Goal: Transaction & Acquisition: Purchase product/service

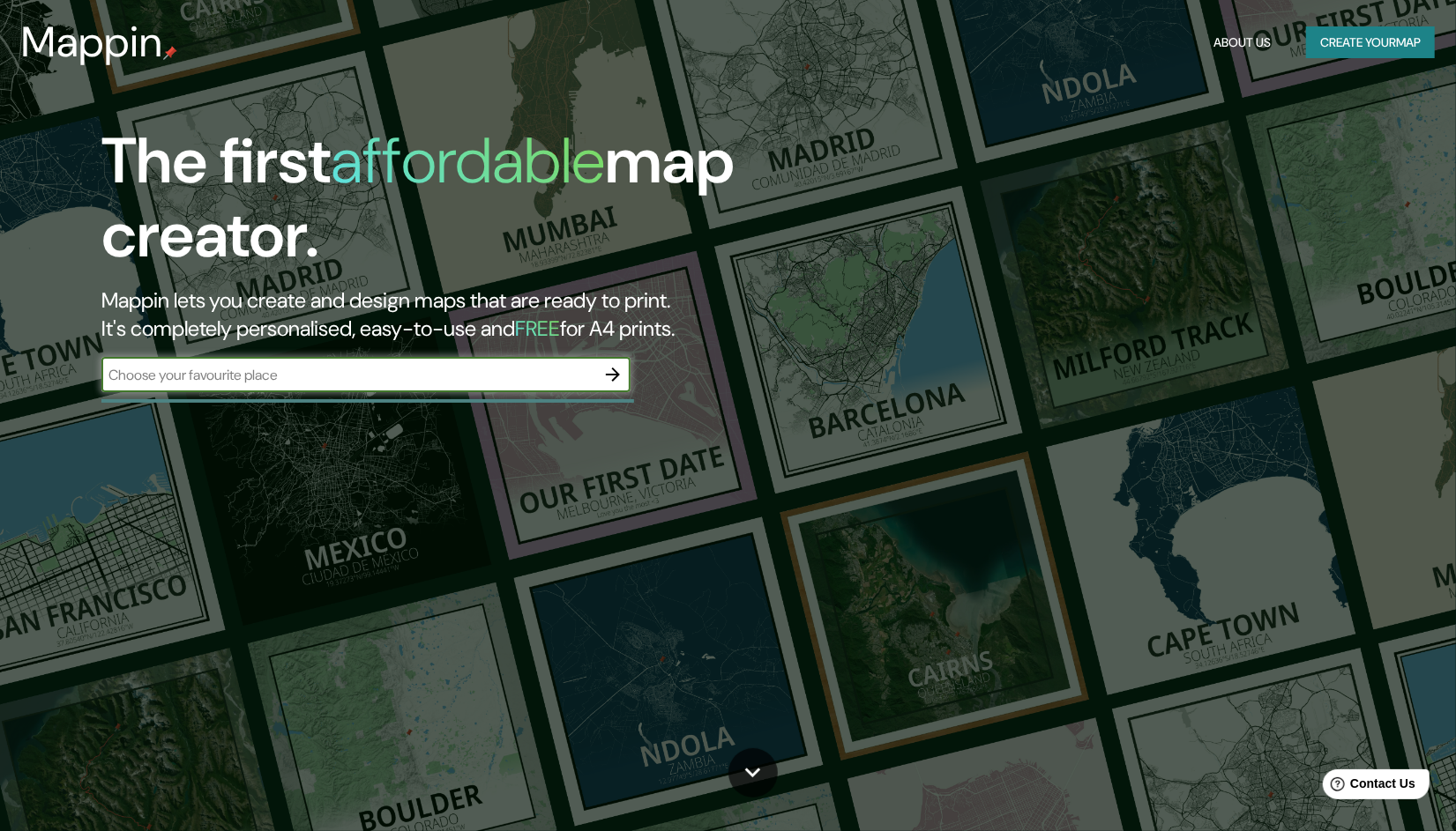
click at [611, 370] on icon "button" at bounding box center [613, 374] width 21 height 21
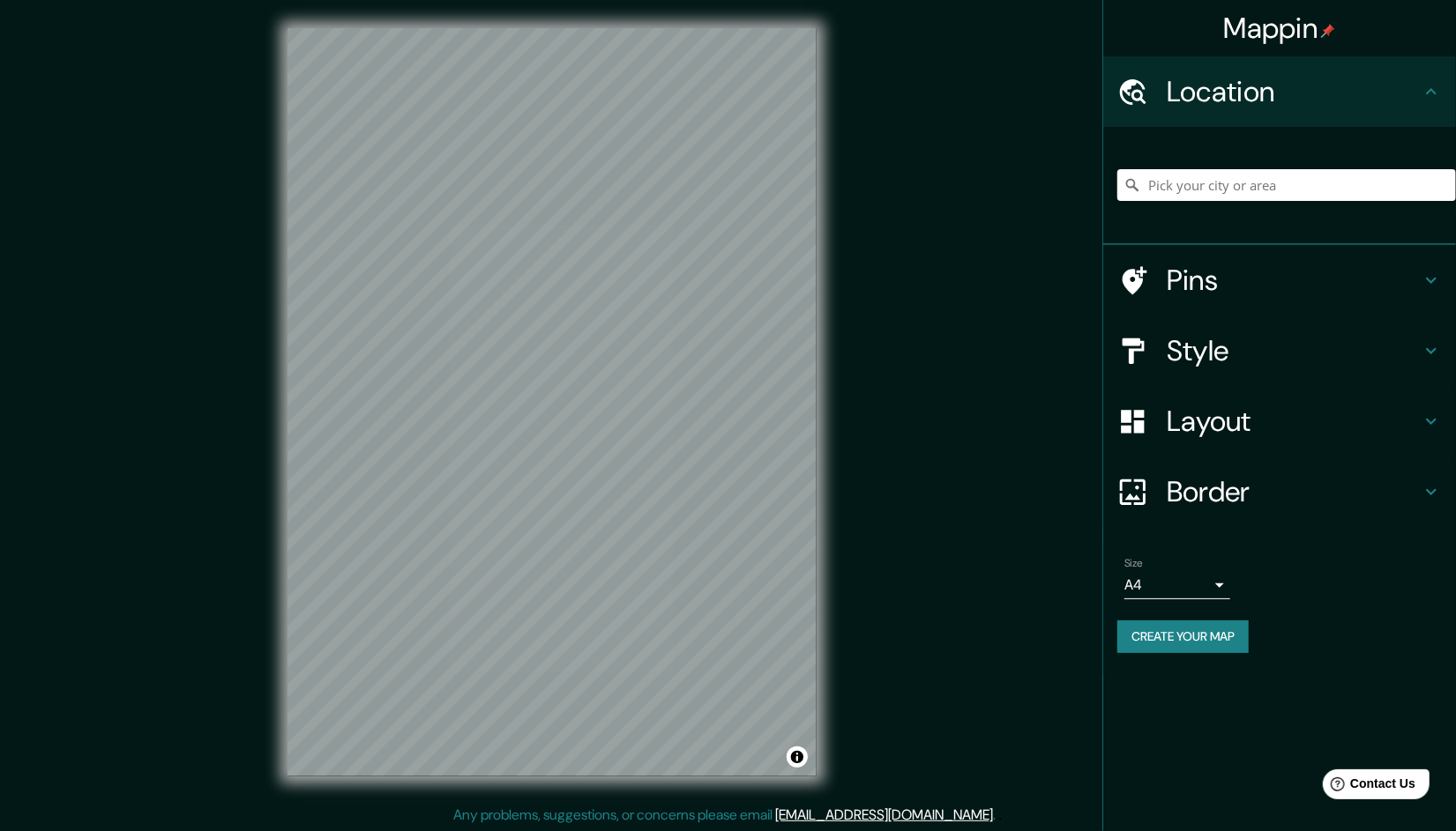
click at [916, 299] on div "Mappin Location Pins Style Layout Border Choose a border. Hint : you can make l…" at bounding box center [728, 416] width 1456 height 833
click at [830, 326] on div "© Mapbox © OpenStreetMap Improve this map" at bounding box center [552, 403] width 586 height 805
click at [1216, 360] on h4 "Style" at bounding box center [1294, 351] width 254 height 35
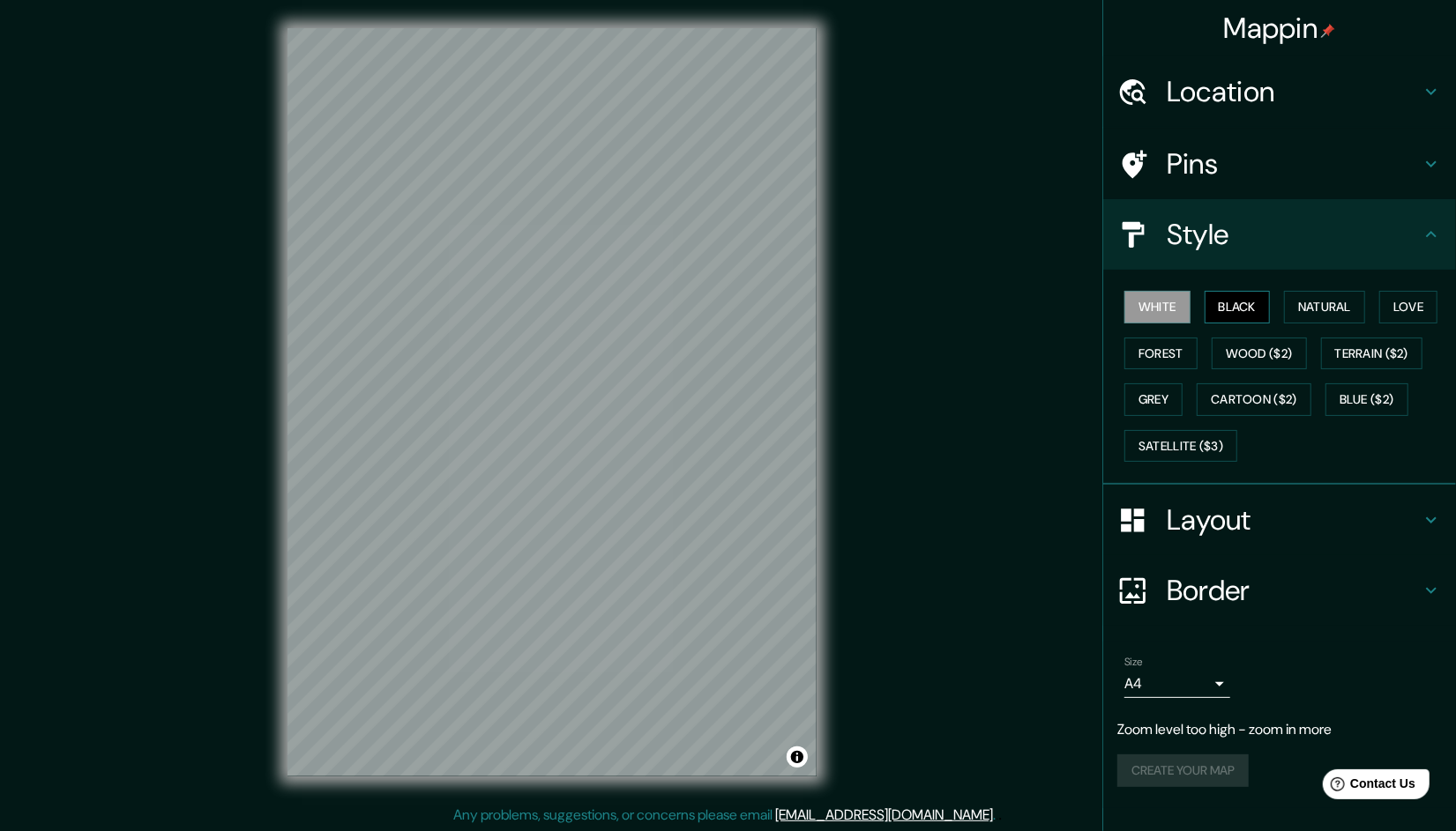
click at [1246, 306] on button "Black" at bounding box center [1238, 306] width 66 height 33
click at [1327, 305] on button "Natural" at bounding box center [1325, 306] width 81 height 33
click at [1384, 300] on button "Love" at bounding box center [1408, 306] width 58 height 33
click at [1172, 344] on button "Forest" at bounding box center [1161, 353] width 73 height 33
click at [1261, 345] on button "Wood ($2)" at bounding box center [1260, 353] width 95 height 33
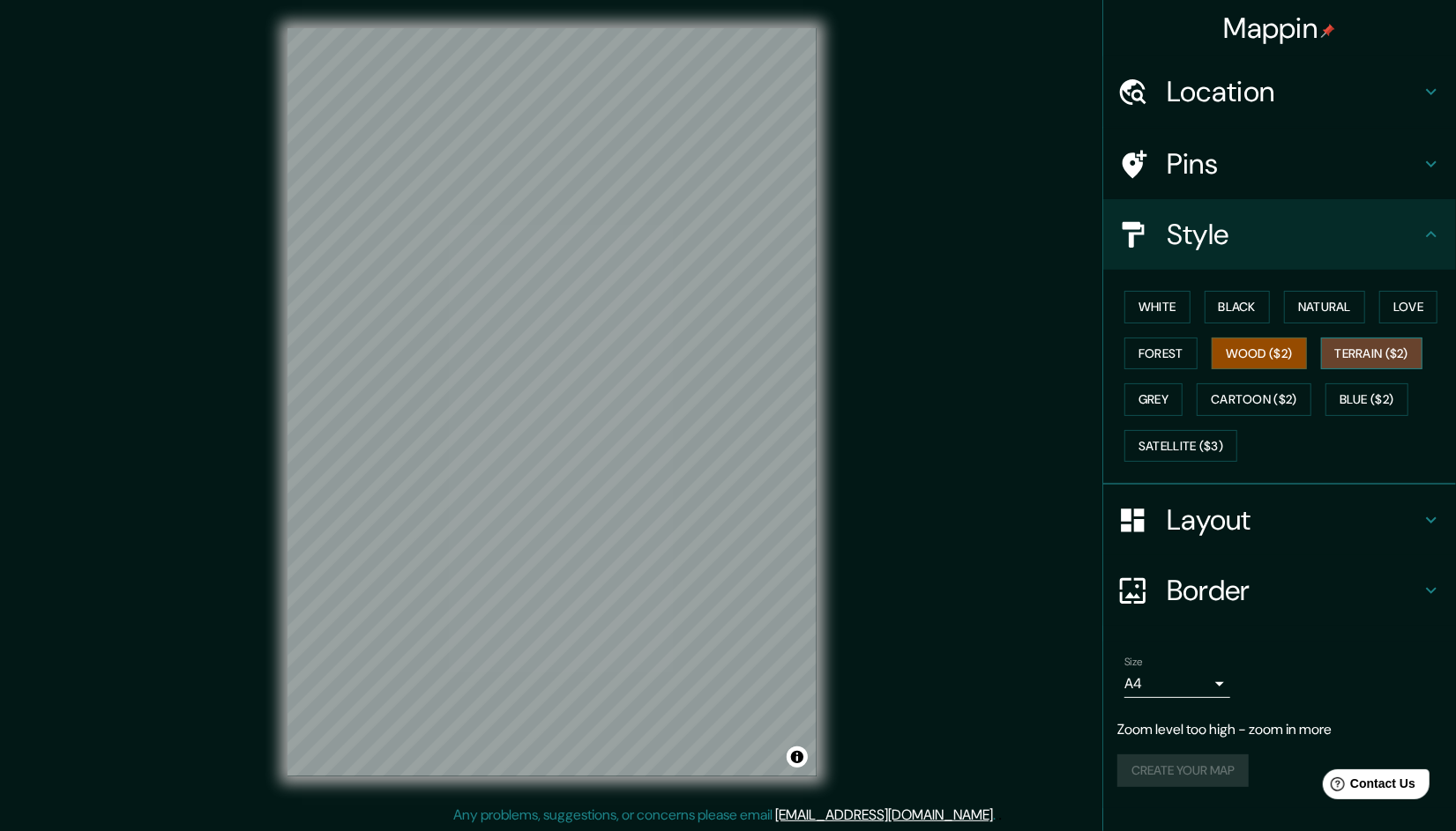
click at [1379, 349] on button "Terrain ($2)" at bounding box center [1373, 353] width 102 height 33
click at [1146, 398] on button "Grey" at bounding box center [1154, 399] width 58 height 33
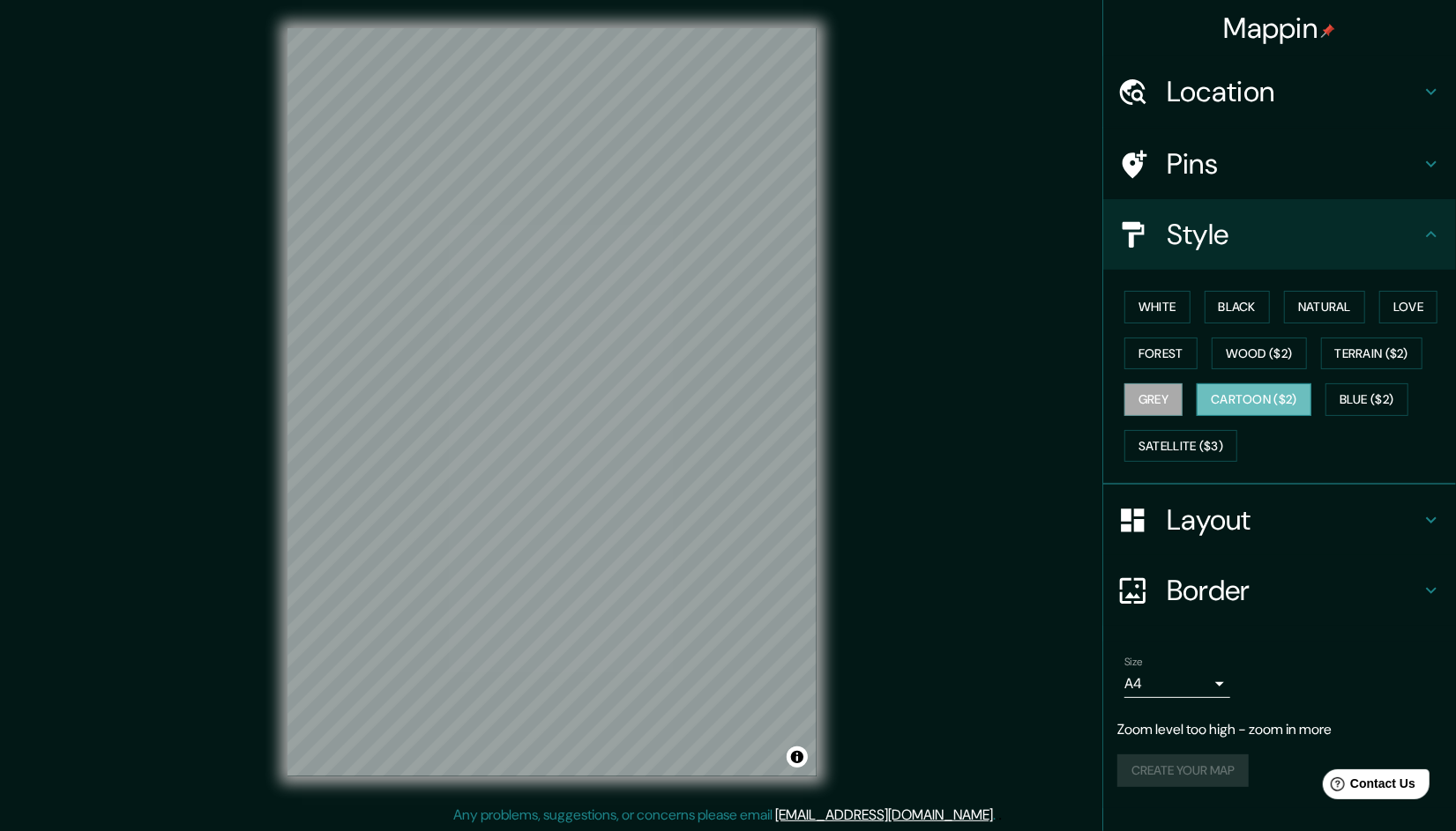
click at [1261, 396] on button "Cartoon ($2)" at bounding box center [1255, 399] width 115 height 33
click at [1338, 398] on button "Blue ($2)" at bounding box center [1368, 399] width 83 height 33
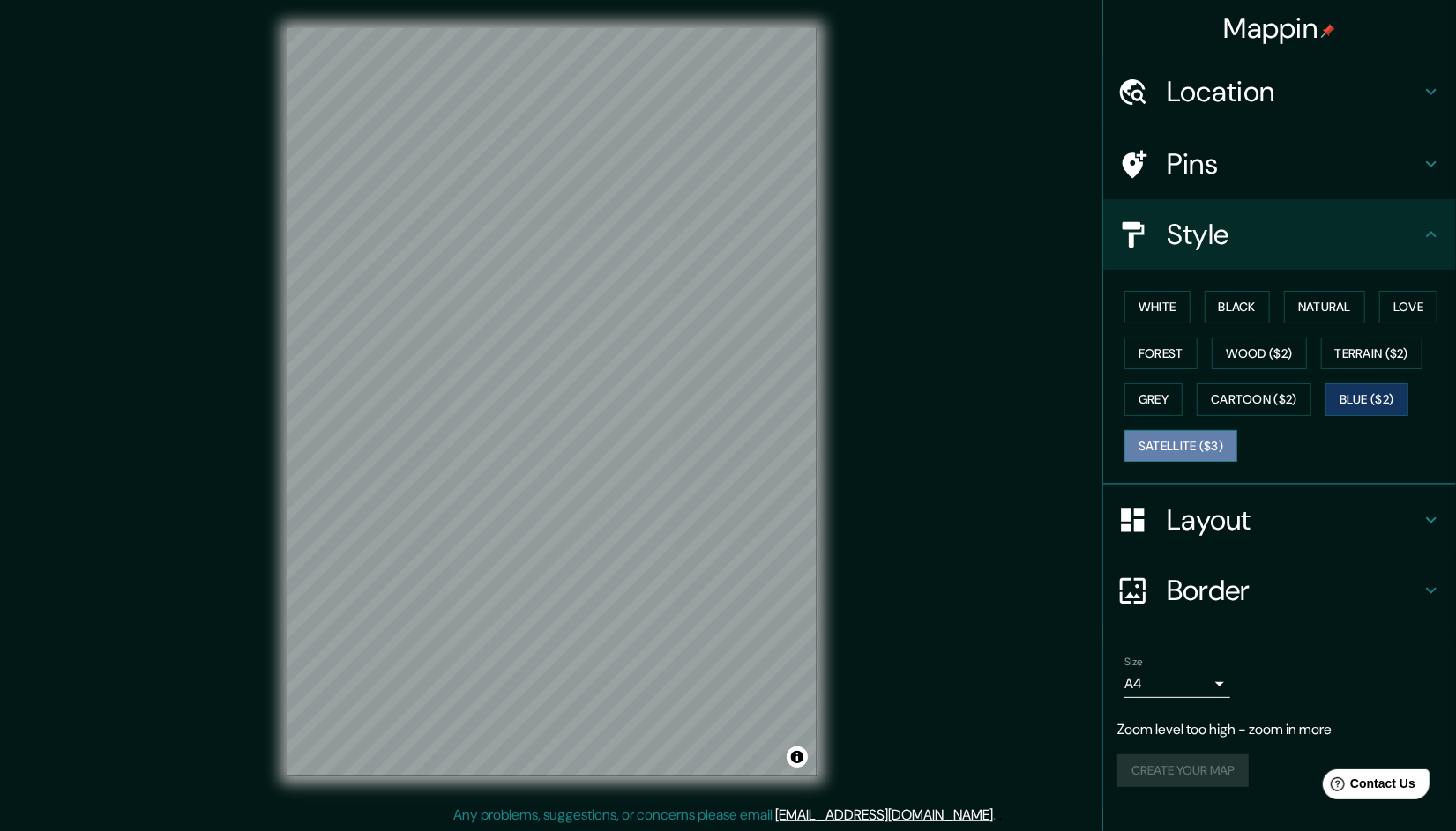
click at [1181, 448] on button "Satellite ($3)" at bounding box center [1181, 446] width 113 height 33
click at [1173, 317] on button "White" at bounding box center [1157, 306] width 66 height 33
drag, startPoint x: 1206, startPoint y: 303, endPoint x: 1227, endPoint y: 306, distance: 21.2
click at [1213, 302] on button "Black" at bounding box center [1238, 306] width 66 height 33
drag, startPoint x: 1296, startPoint y: 305, endPoint x: 1316, endPoint y: 305, distance: 20.0
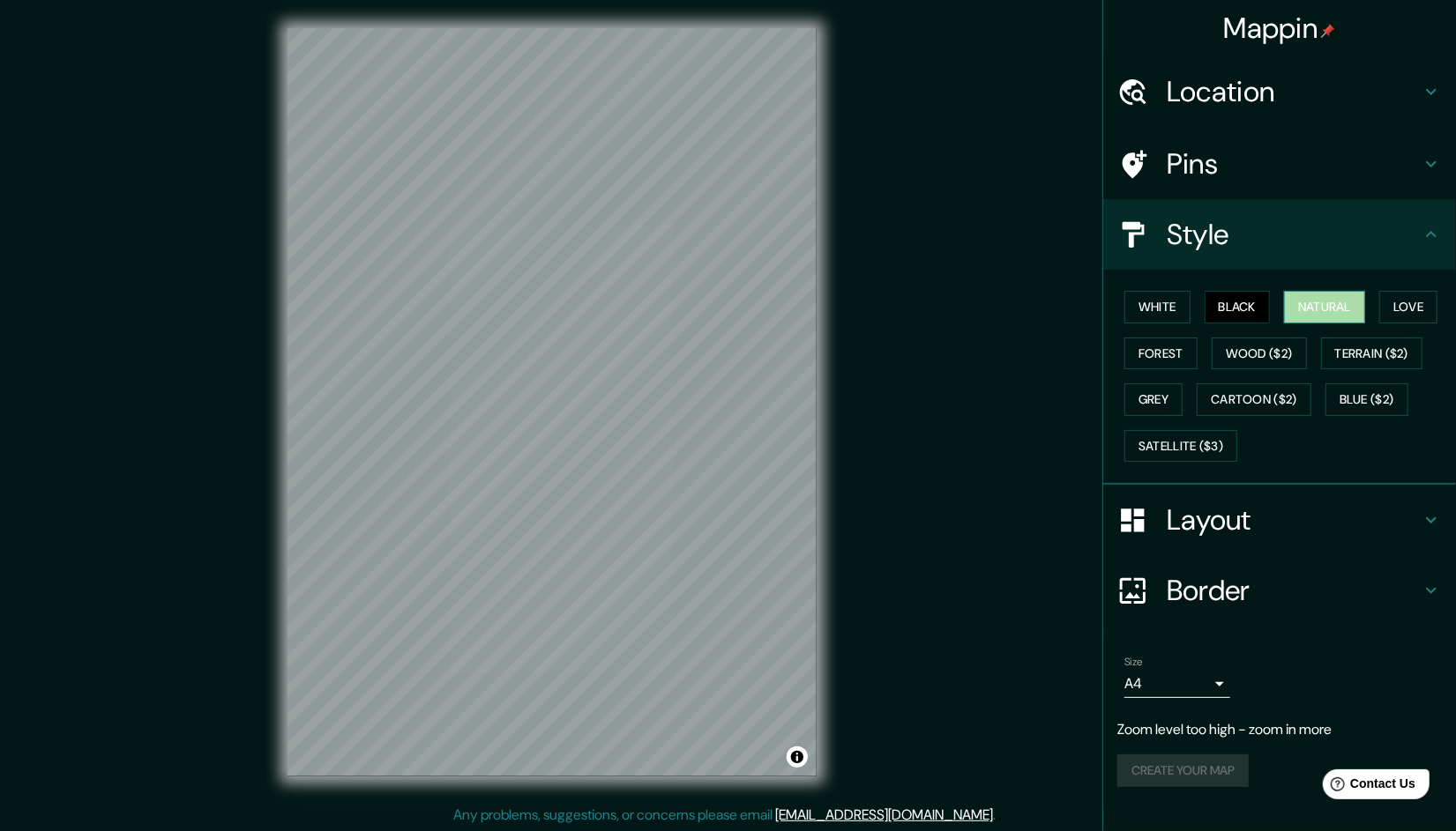
click at [1298, 305] on button "Natural" at bounding box center [1325, 306] width 81 height 33
click at [1238, 298] on button "Black" at bounding box center [1238, 306] width 66 height 33
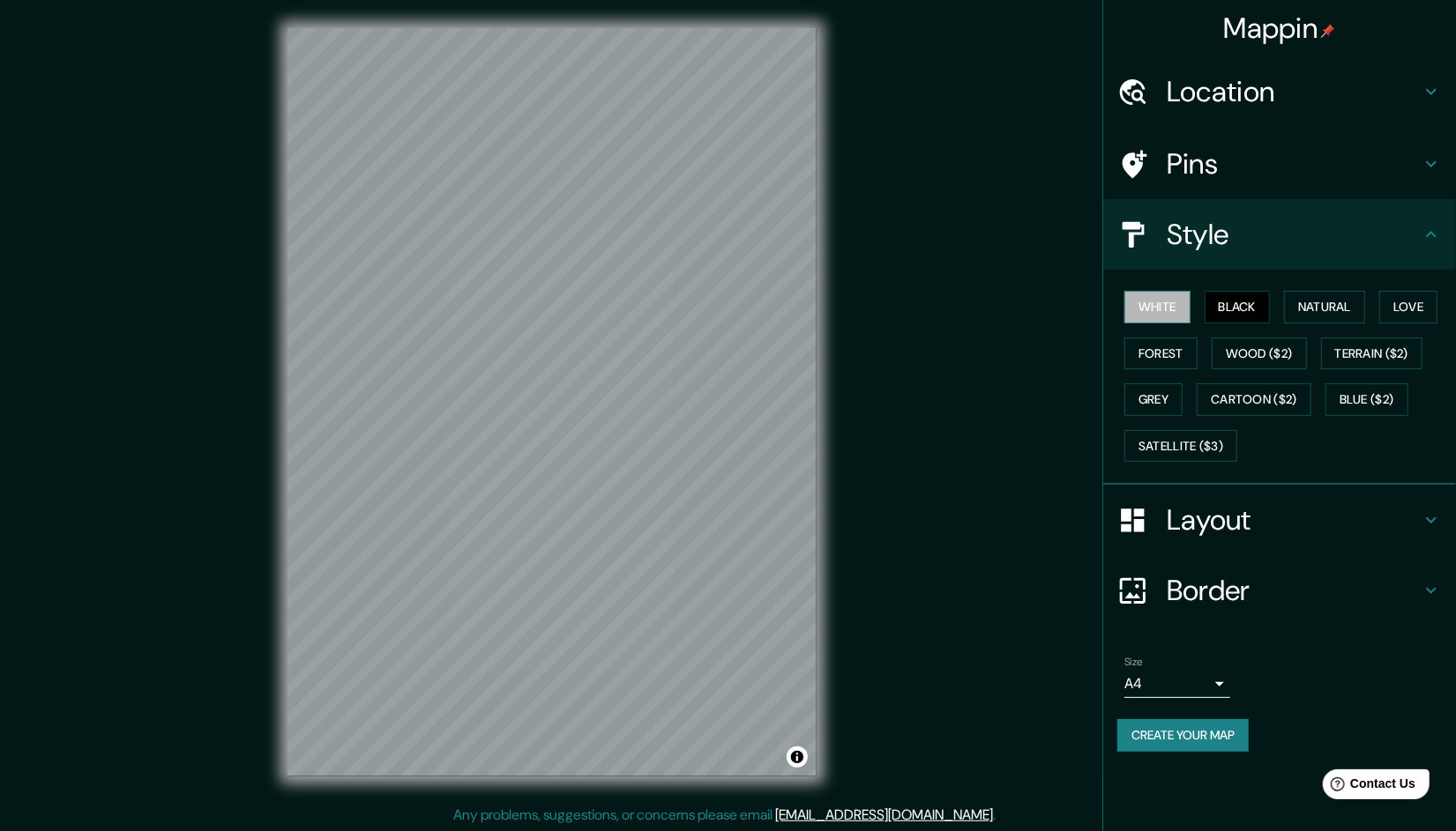
click at [1156, 298] on button "White" at bounding box center [1157, 306] width 66 height 33
click at [1236, 299] on button "Black" at bounding box center [1238, 306] width 66 height 33
click at [1437, 312] on div "White Black Natural Love Forest Wood ($2) Terrain ($2) Grey Cartoon ($2) Blue (…" at bounding box center [1286, 376] width 338 height 185
click at [1424, 307] on button "Love" at bounding box center [1408, 306] width 58 height 33
click at [1181, 346] on button "Forest" at bounding box center [1161, 353] width 73 height 33
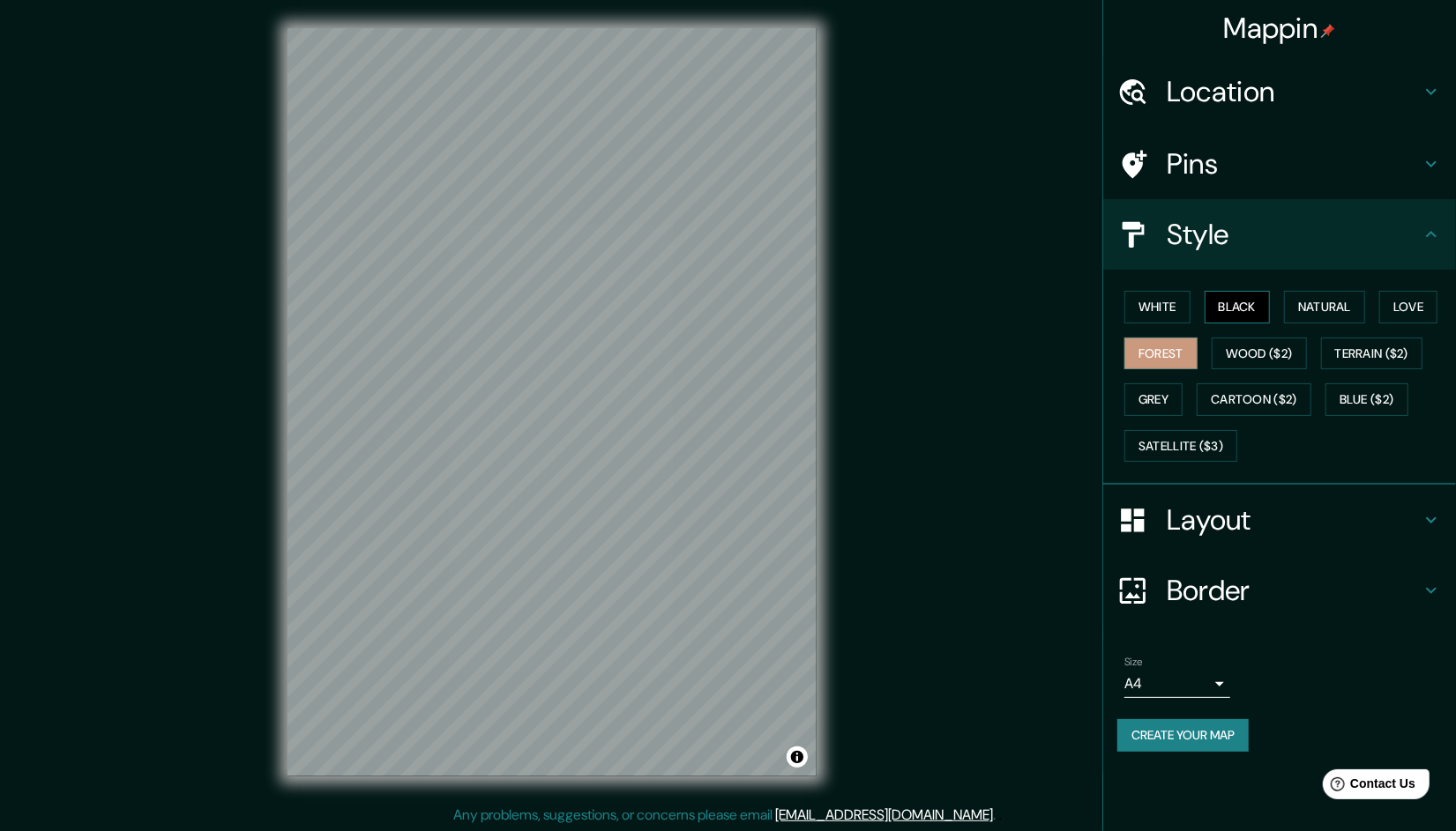
click at [1219, 308] on button "Black" at bounding box center [1238, 306] width 66 height 33
click at [1169, 306] on button "White" at bounding box center [1157, 306] width 66 height 33
click at [1224, 309] on button "Black" at bounding box center [1238, 306] width 66 height 33
click at [1157, 312] on button "White" at bounding box center [1157, 306] width 66 height 33
click at [1226, 307] on button "Black" at bounding box center [1238, 306] width 66 height 33
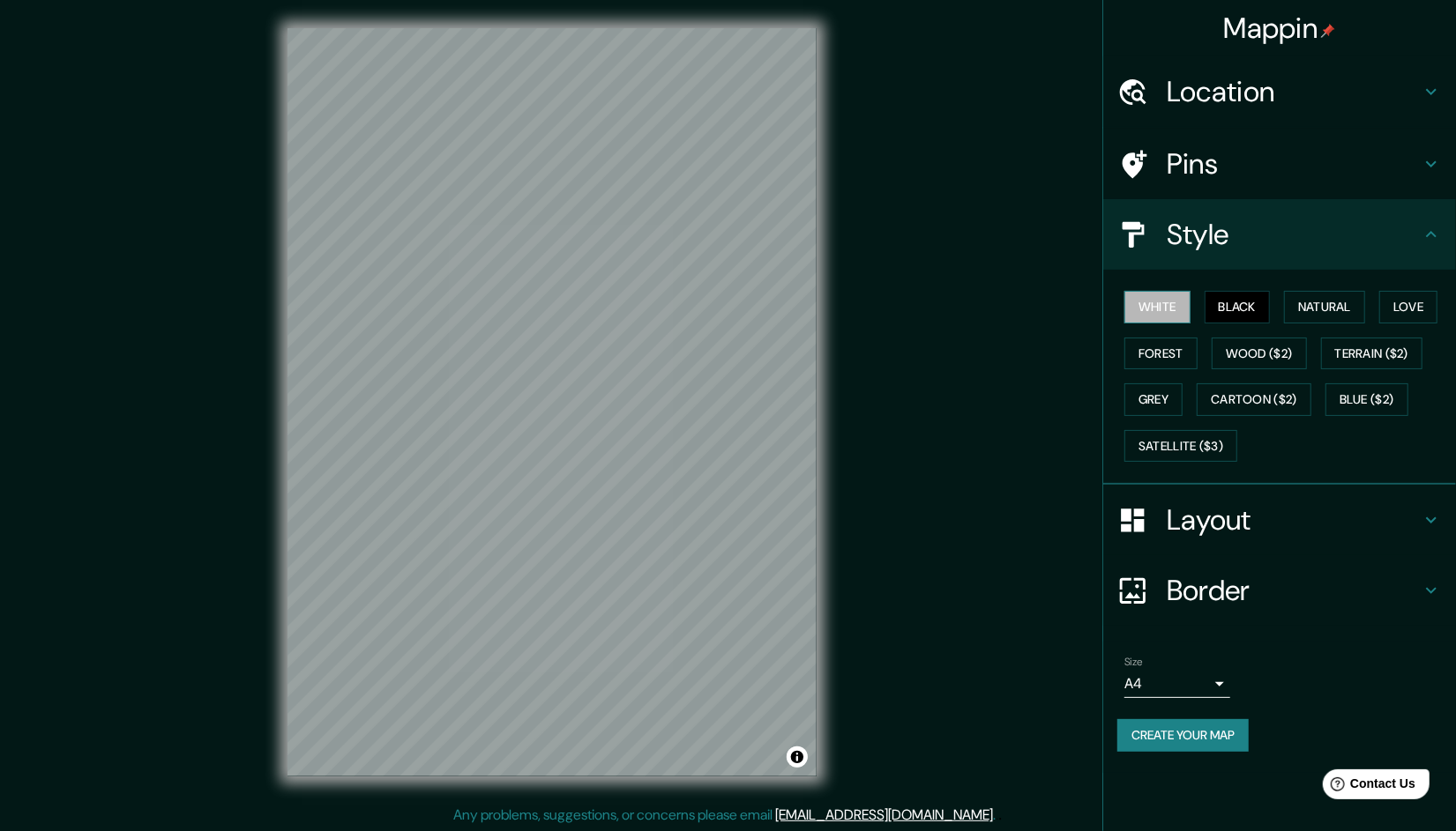
click at [1164, 300] on button "White" at bounding box center [1157, 306] width 66 height 33
click at [1164, 339] on button "Forest" at bounding box center [1161, 353] width 73 height 33
click at [1238, 318] on button "Black" at bounding box center [1238, 306] width 66 height 33
click at [1171, 391] on button "Grey" at bounding box center [1154, 399] width 58 height 33
click at [1214, 396] on button "Cartoon ($2)" at bounding box center [1255, 399] width 115 height 33
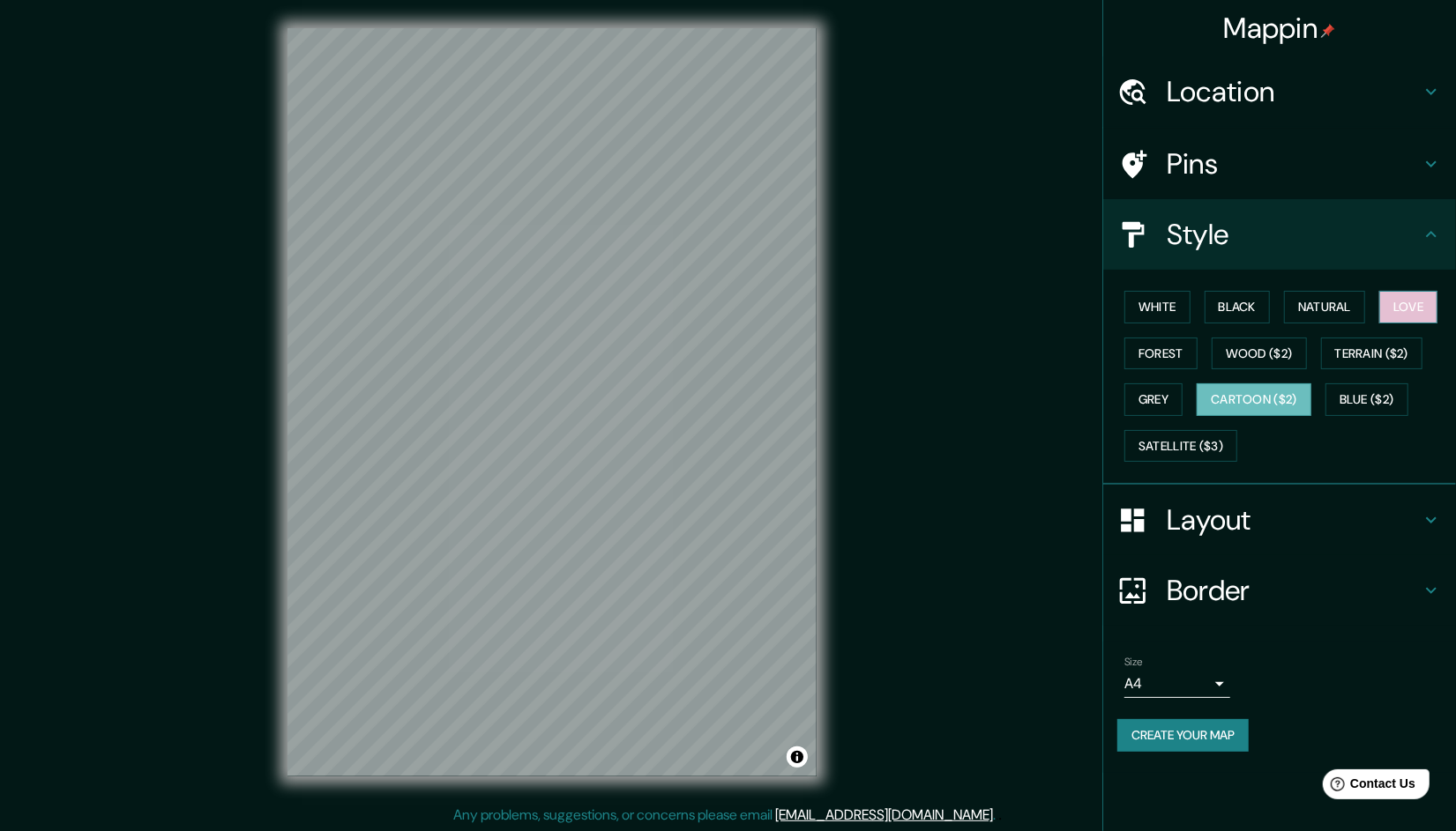
click at [1408, 308] on button "Love" at bounding box center [1408, 306] width 58 height 33
click at [1323, 306] on button "Natural" at bounding box center [1325, 306] width 81 height 33
click at [1201, 684] on body "Mappin Location Pins Style White Black Natural Love Forest Wood ($2) Terrain ($…" at bounding box center [728, 415] width 1456 height 831
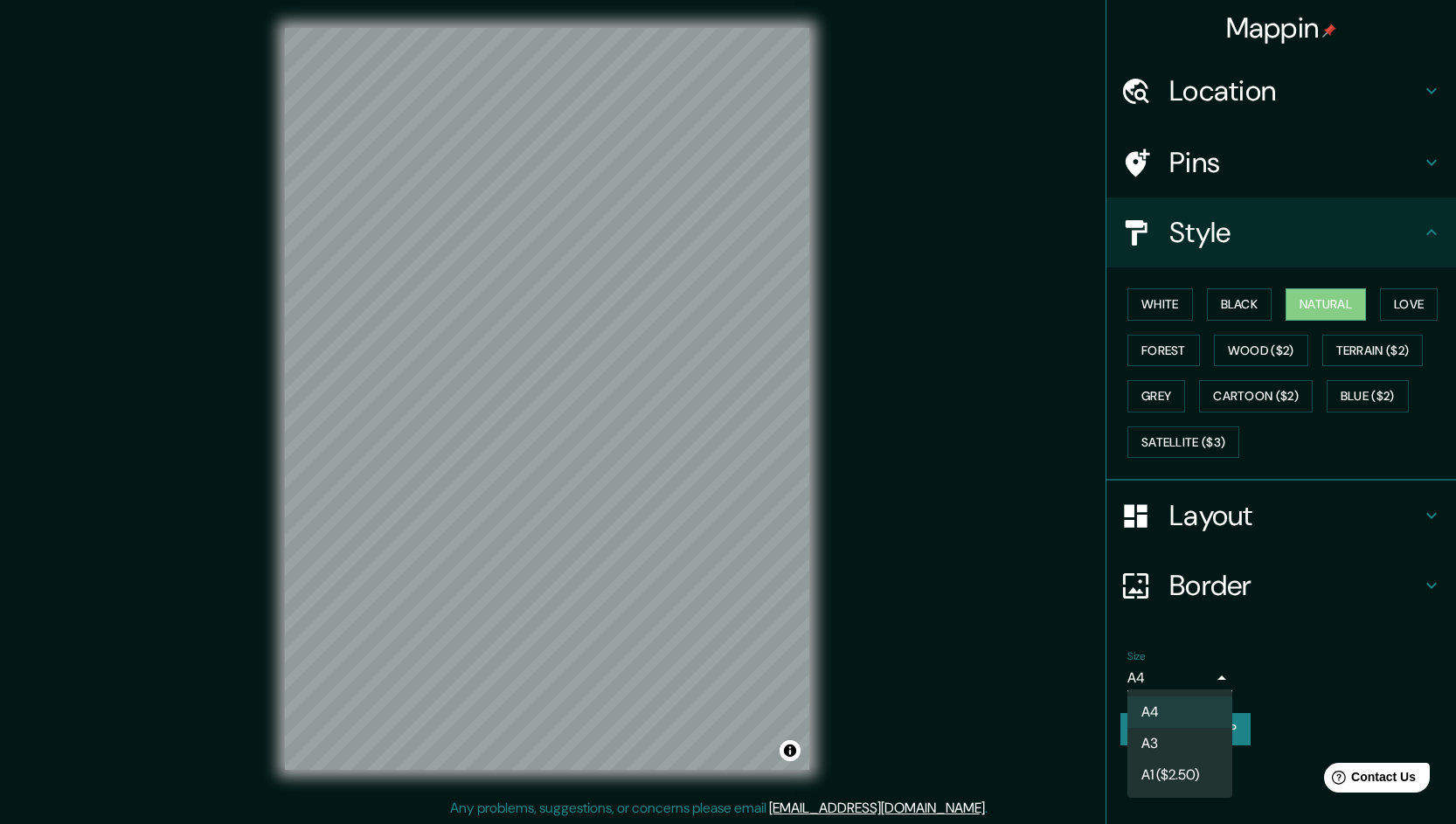
click at [1257, 647] on div at bounding box center [728, 412] width 1456 height 824
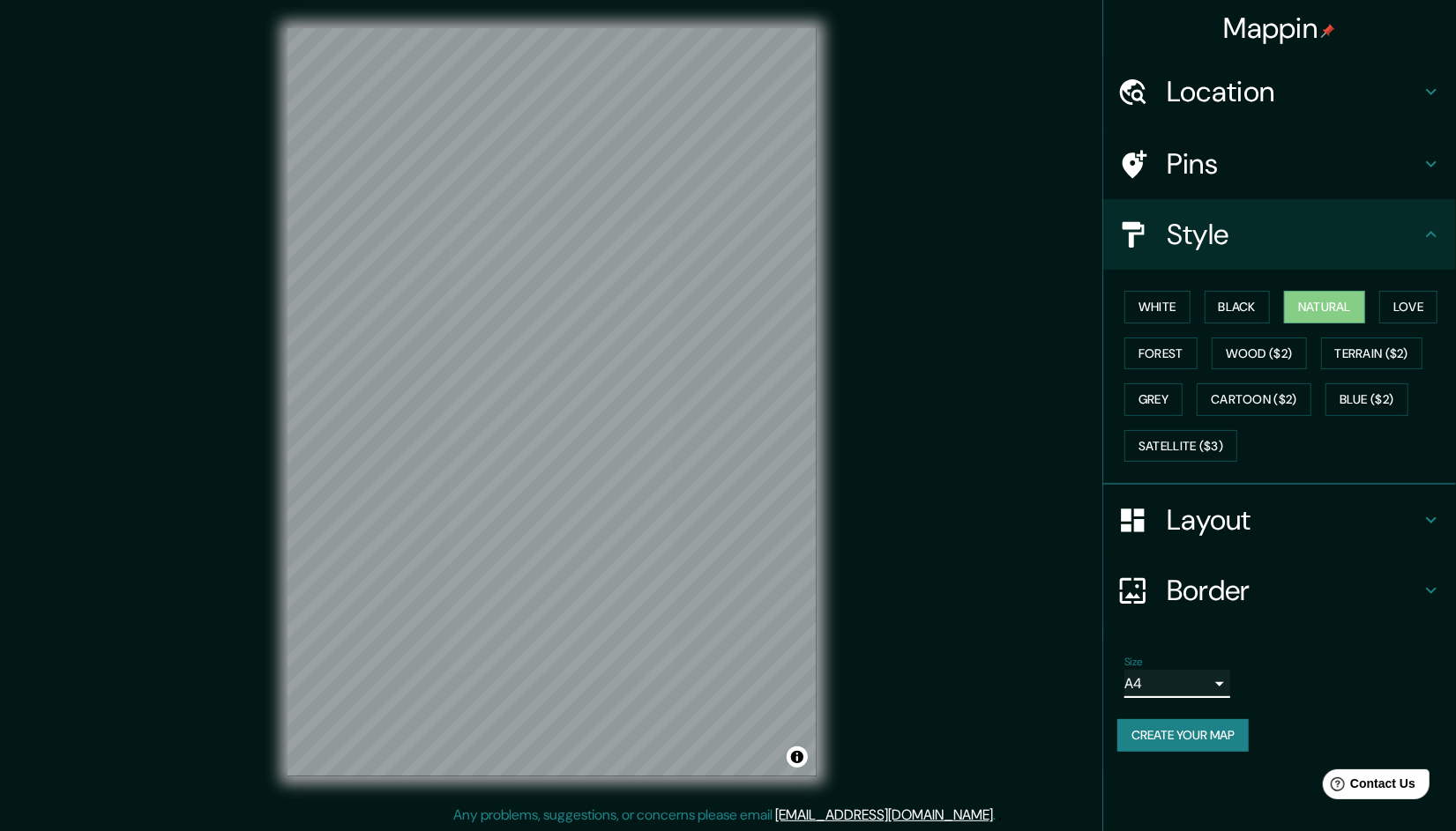
scroll to position [2, 0]
click at [1201, 513] on h4 "Layout" at bounding box center [1294, 520] width 254 height 35
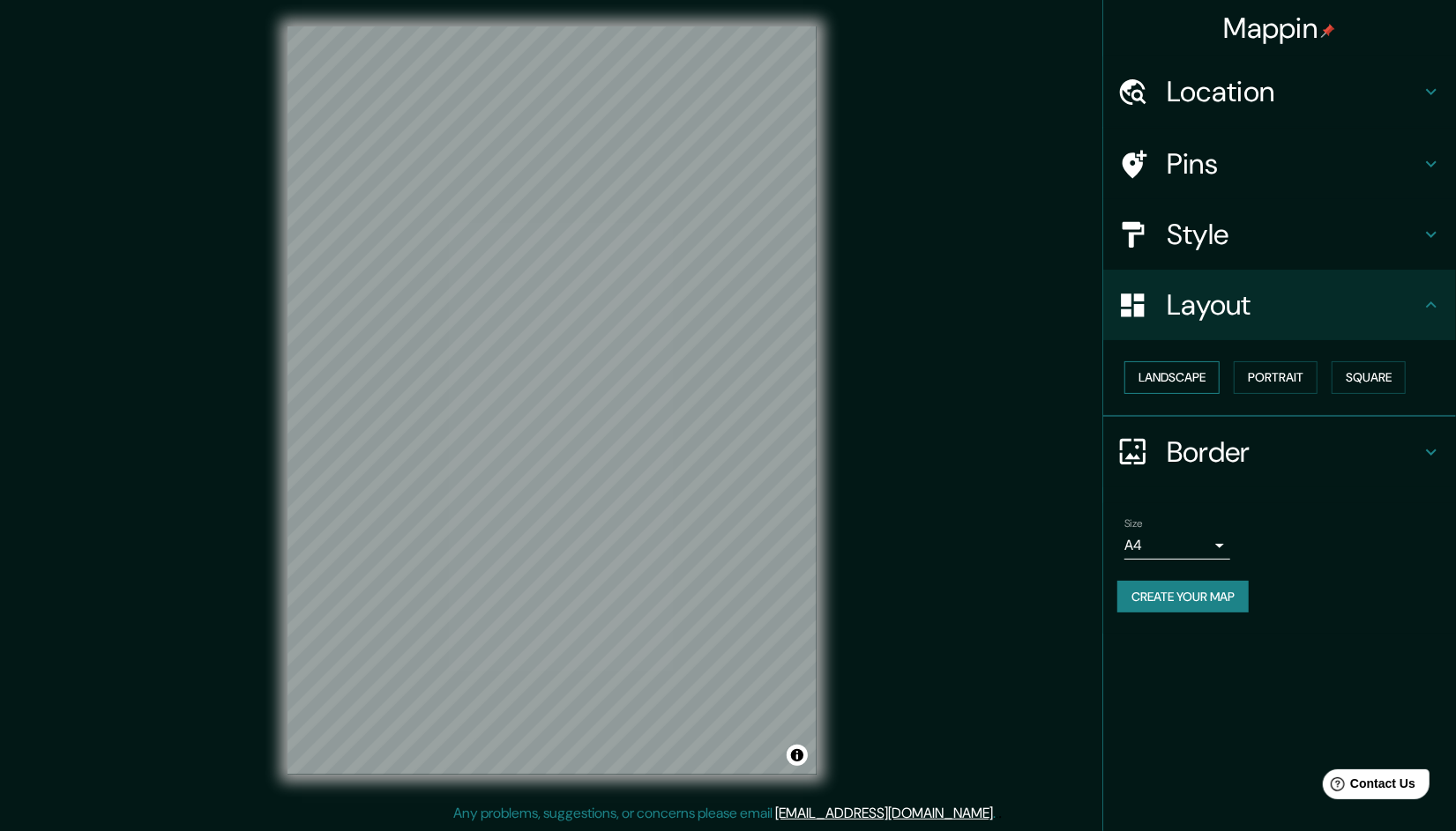
click at [1175, 375] on button "Landscape" at bounding box center [1172, 377] width 95 height 33
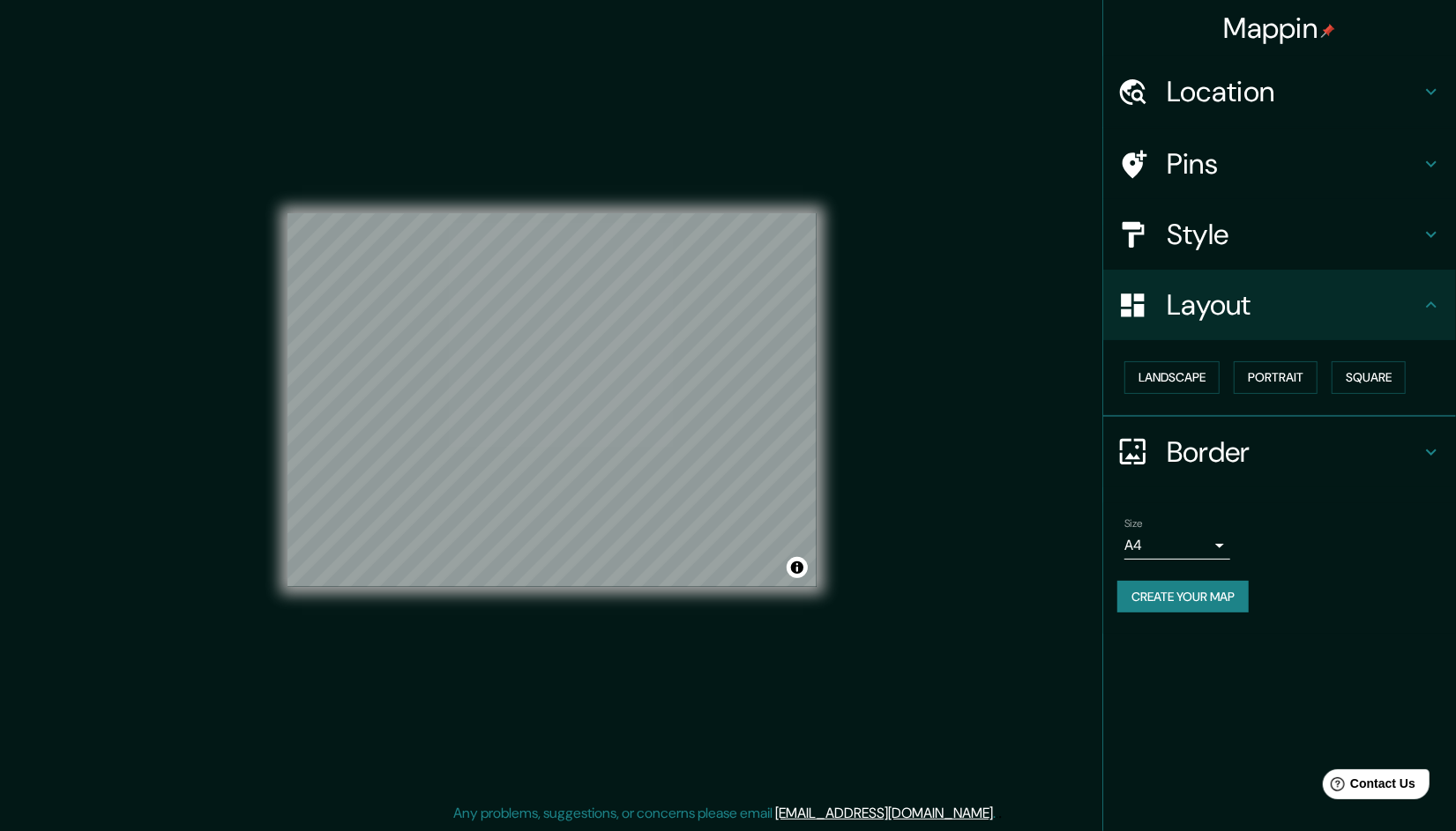
drag, startPoint x: 1277, startPoint y: 375, endPoint x: 1317, endPoint y: 374, distance: 40.0
click at [1278, 375] on button "Portrait" at bounding box center [1276, 377] width 84 height 33
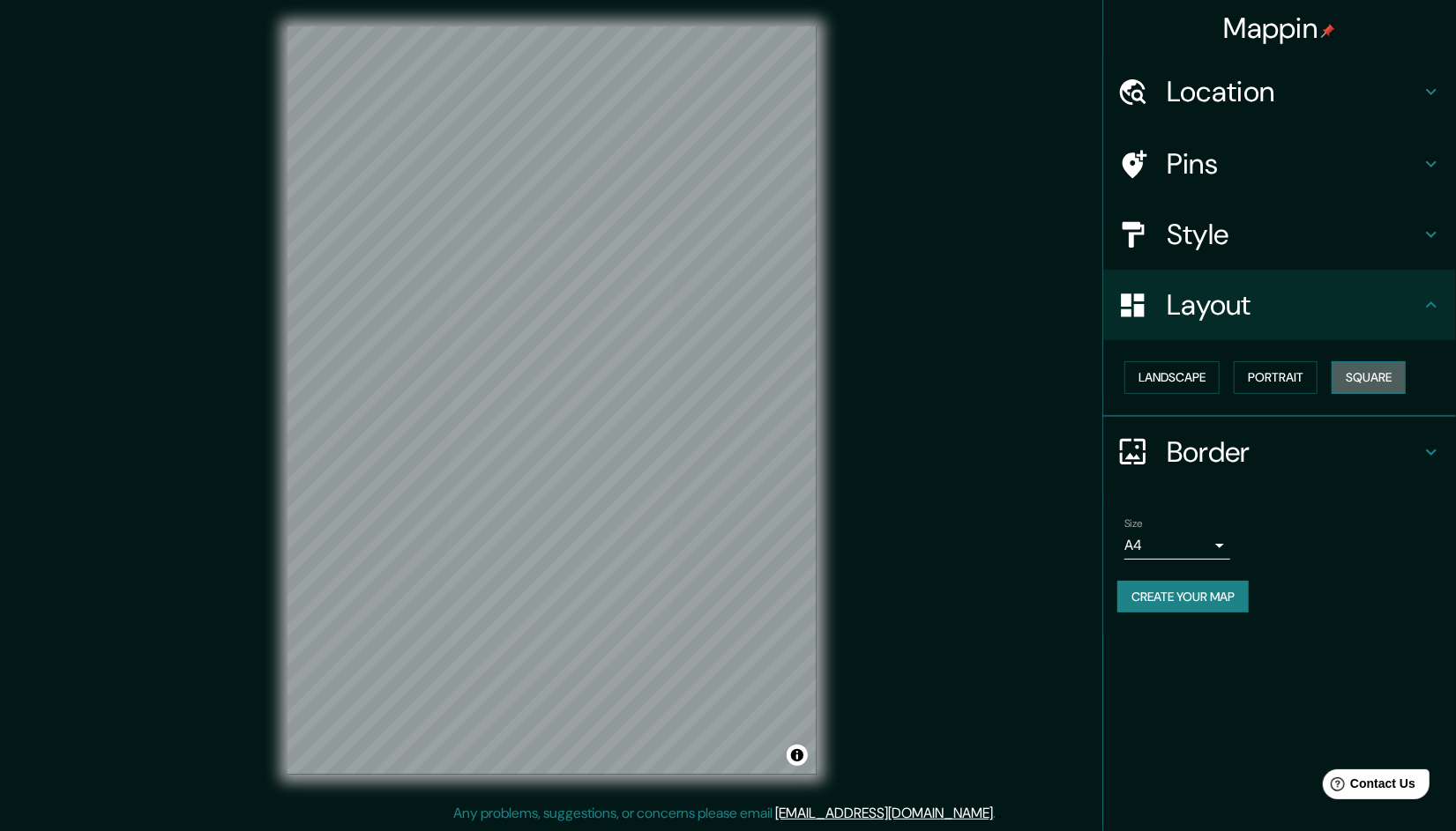
click at [1368, 365] on button "Square" at bounding box center [1369, 377] width 74 height 33
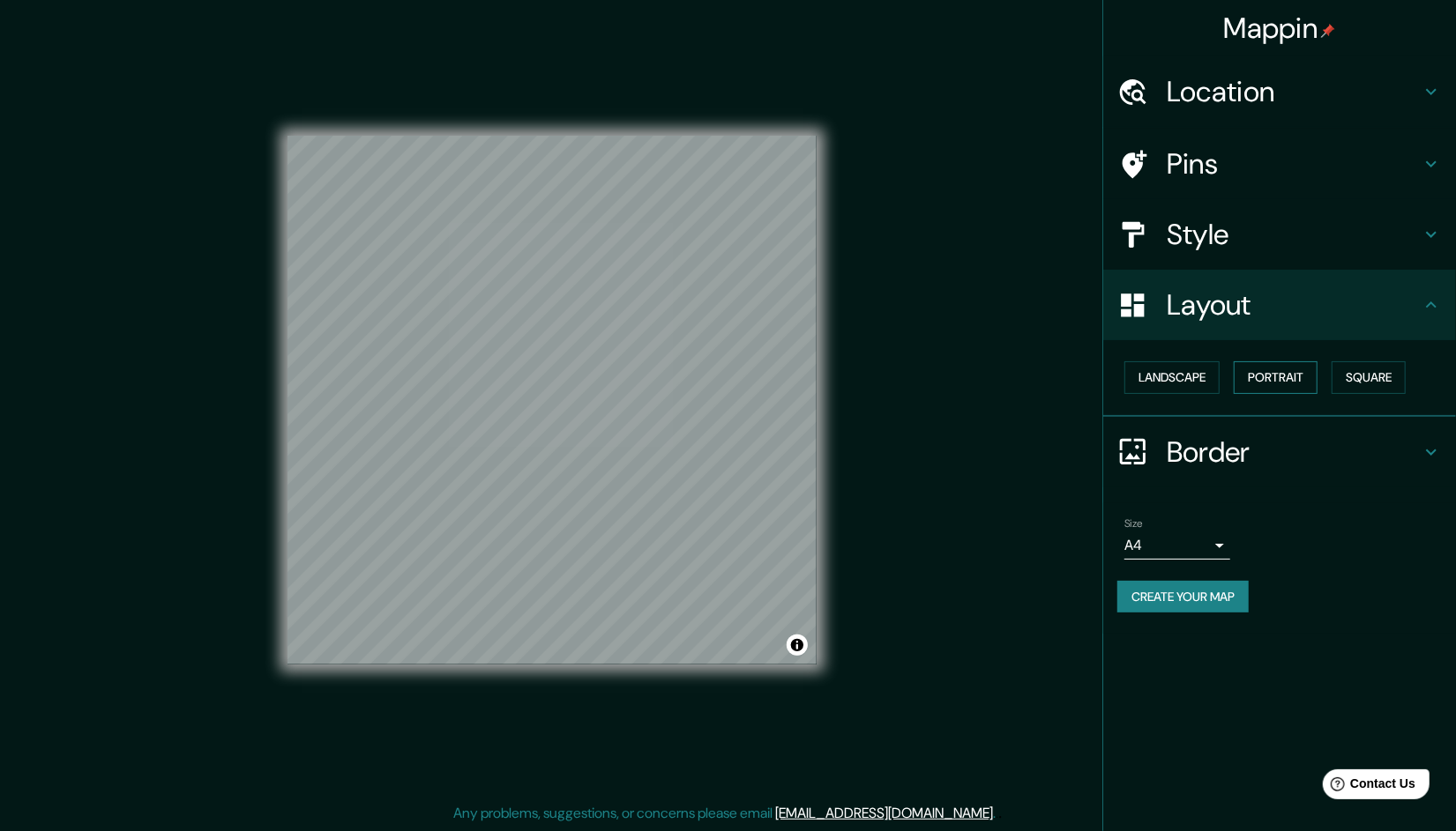
click at [1300, 374] on button "Portrait" at bounding box center [1276, 377] width 84 height 33
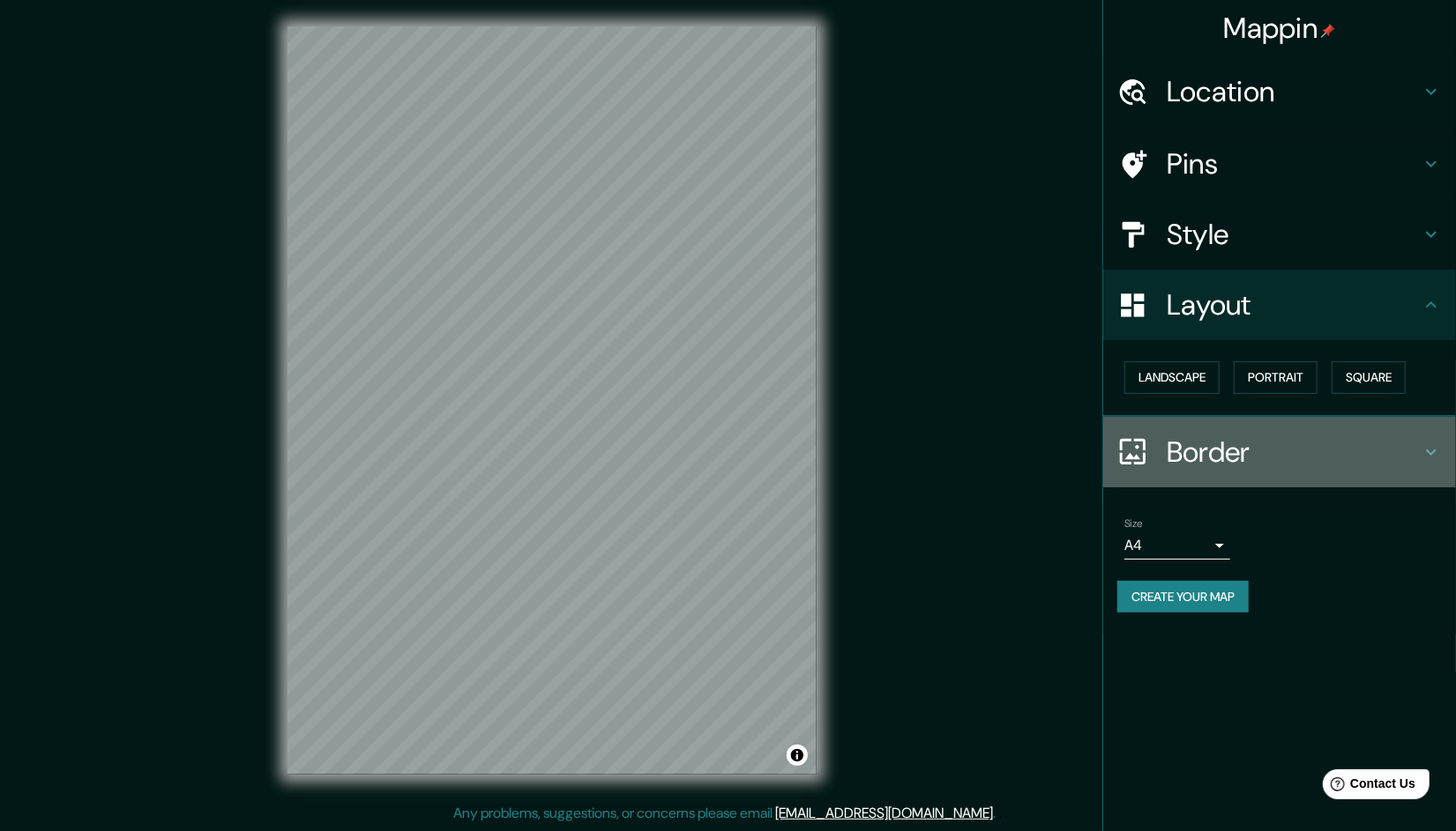
click at [1188, 470] on div "Border" at bounding box center [1279, 452] width 353 height 71
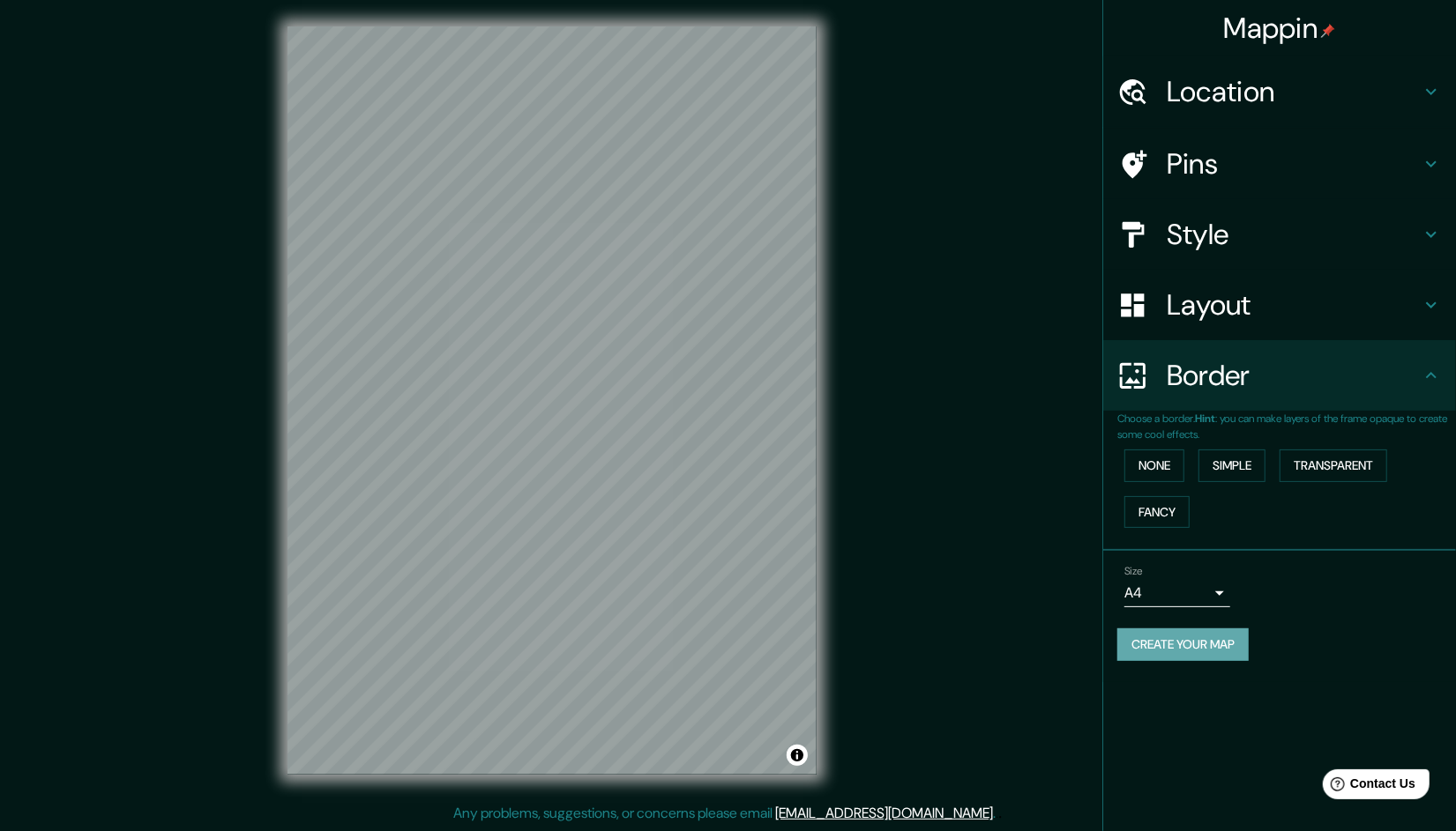
click at [1219, 640] on button "Create your map" at bounding box center [1183, 645] width 132 height 33
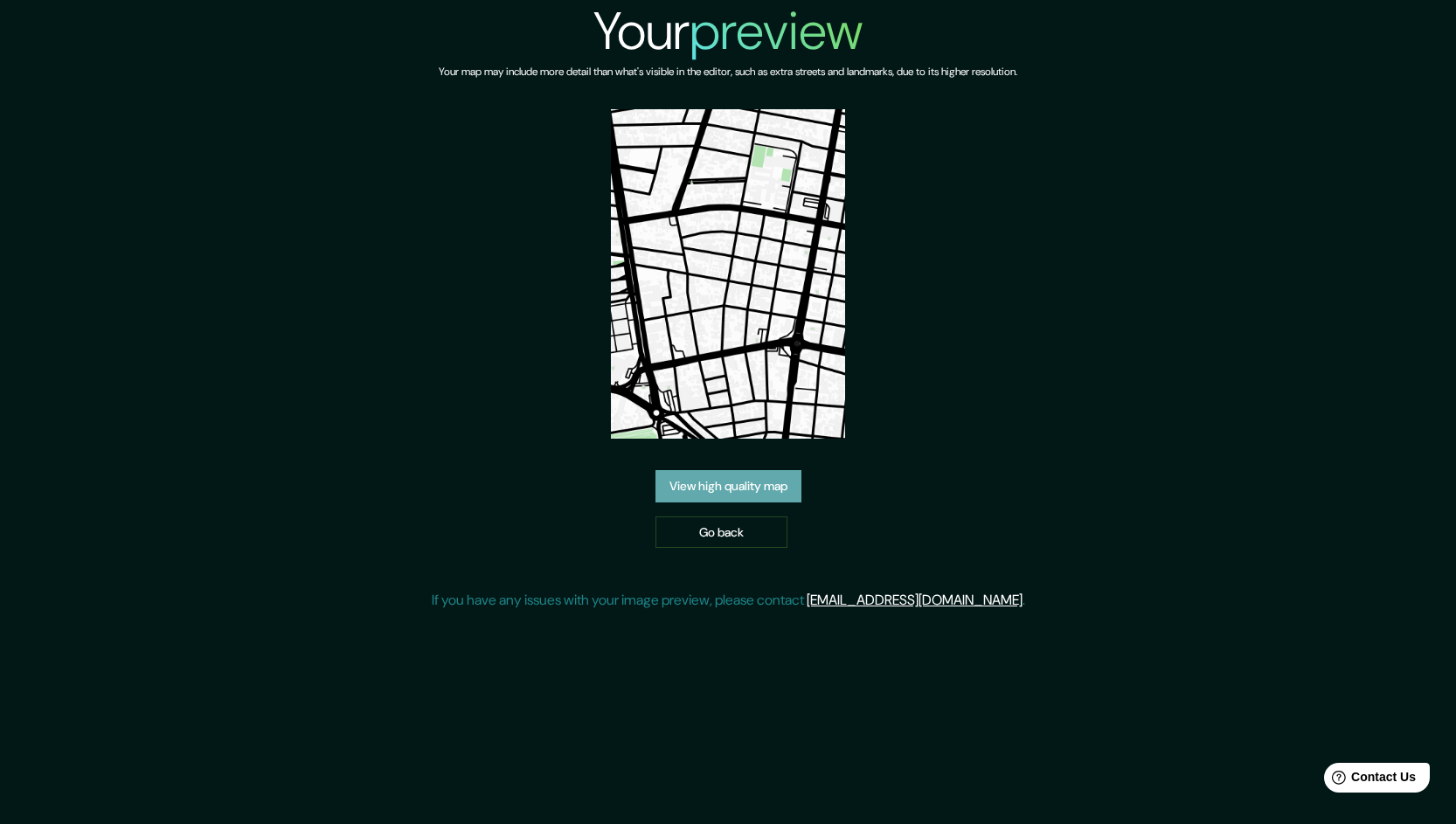
click at [724, 488] on link "View high quality map" at bounding box center [728, 486] width 146 height 32
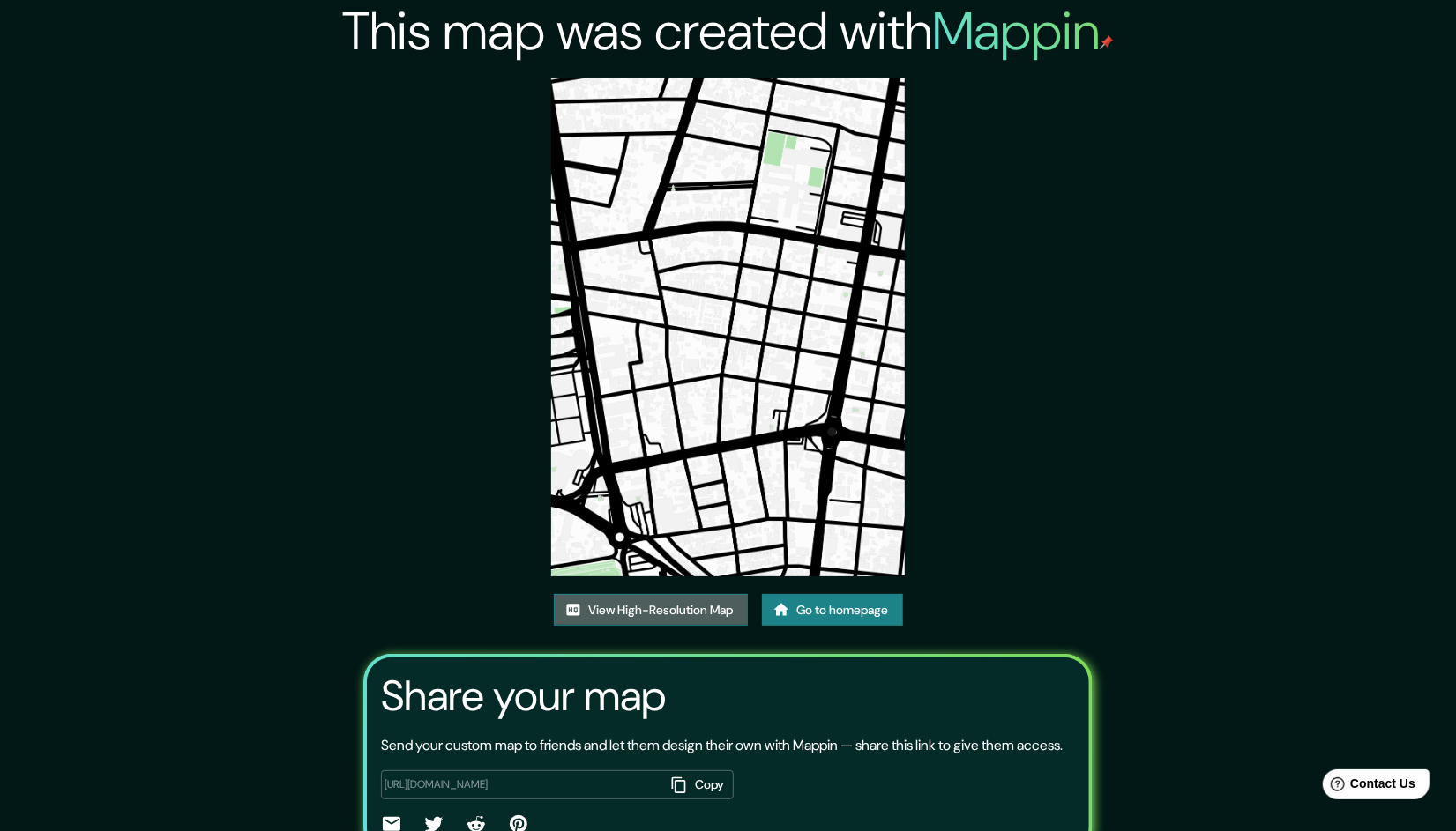
click at [724, 604] on link "View High-Resolution Map" at bounding box center [651, 610] width 194 height 33
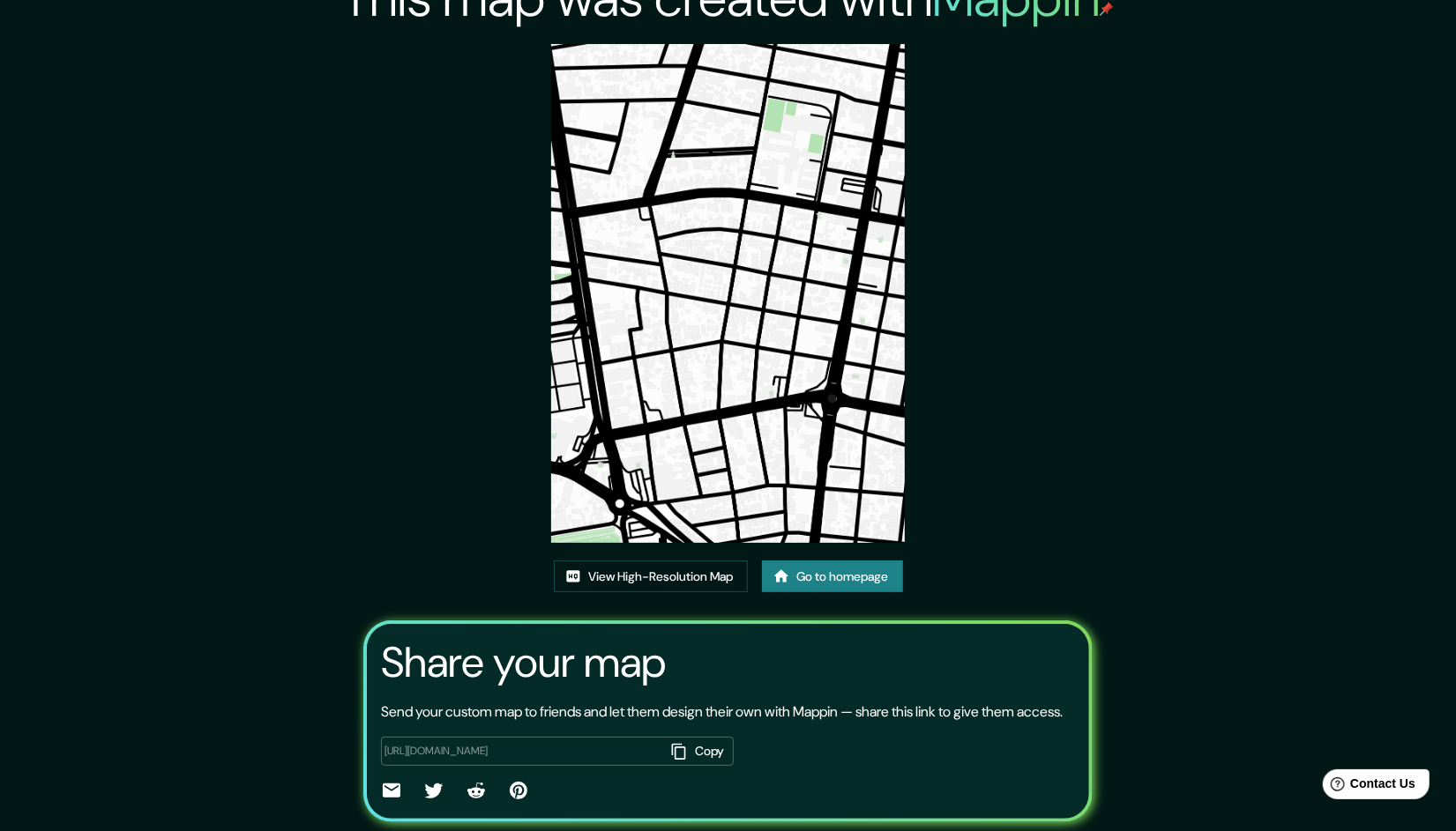
scroll to position [87, 0]
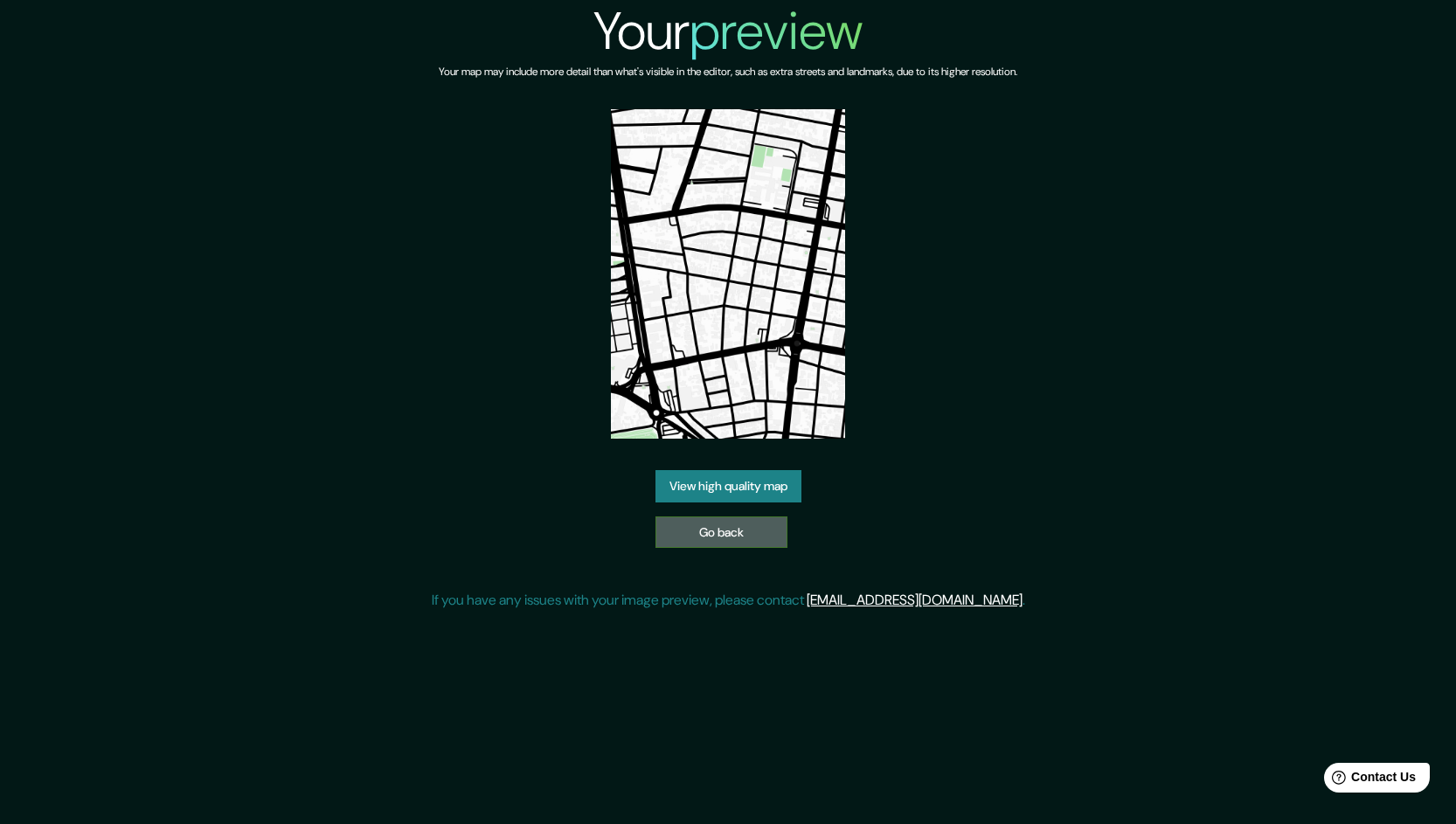
click at [753, 530] on link "Go back" at bounding box center [721, 532] width 132 height 32
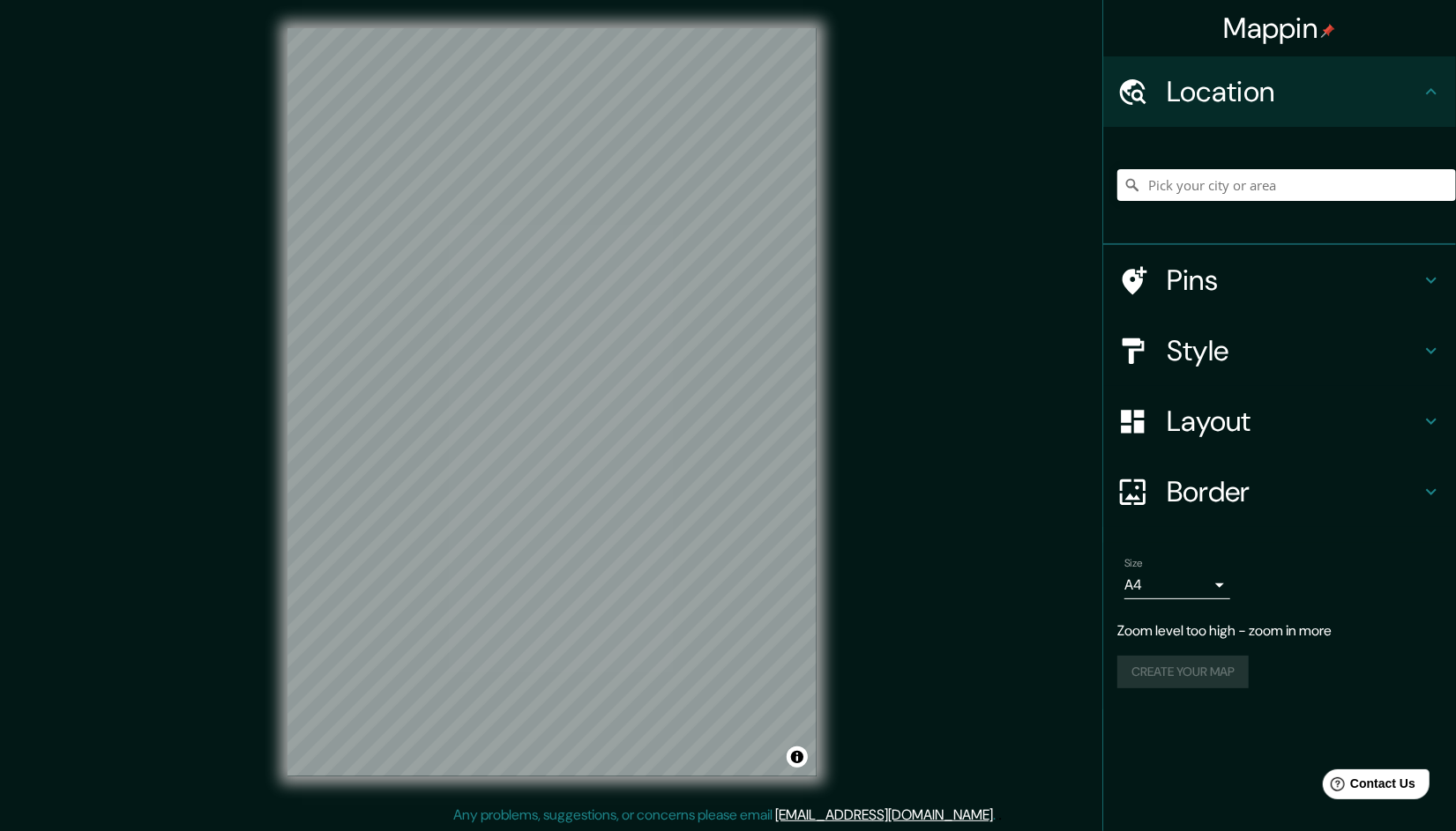
click at [863, 531] on div "Mappin Location Pins Style Layout Border Choose a border. Hint : you can make l…" at bounding box center [728, 416] width 1456 height 833
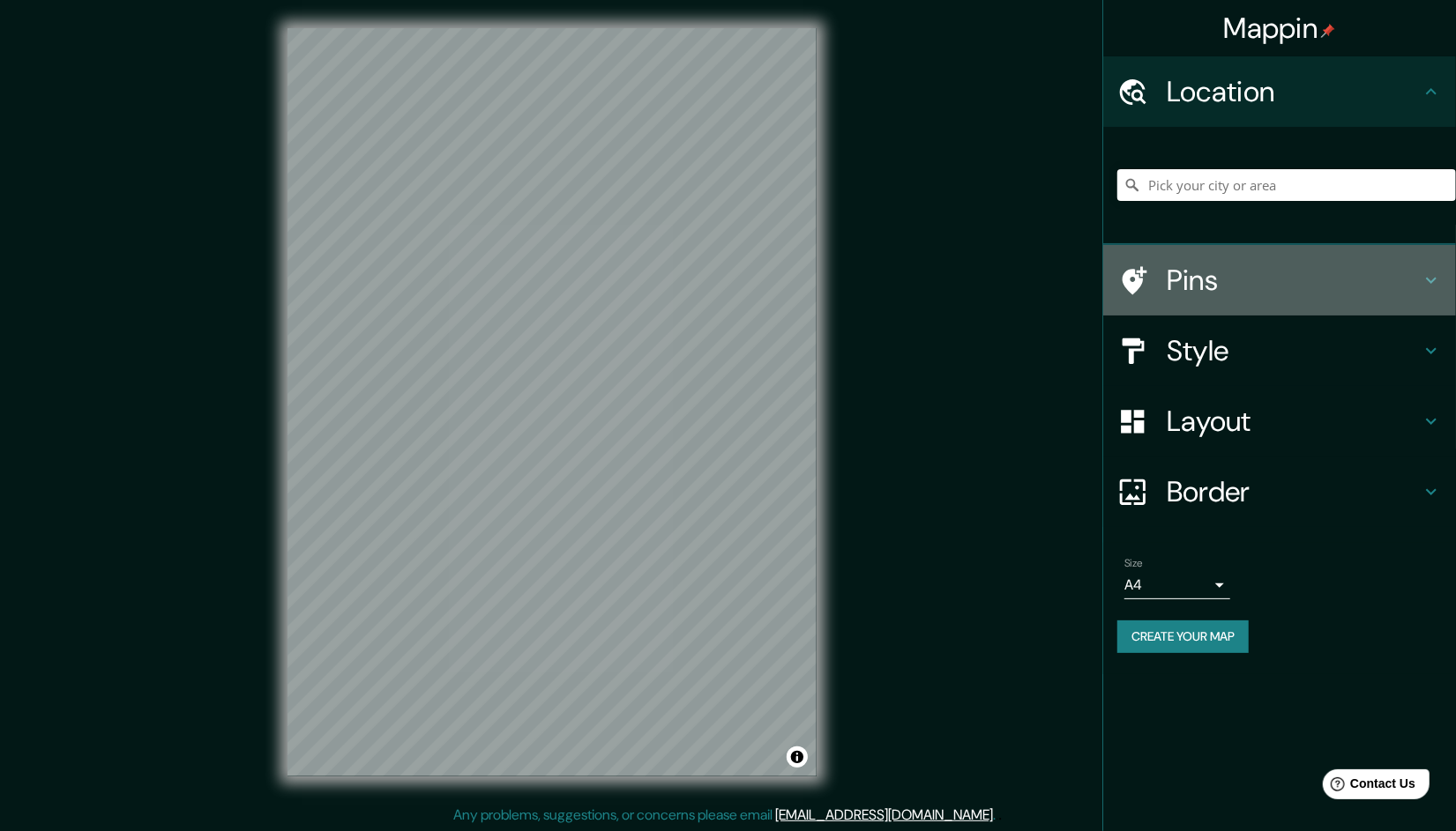
click at [1317, 281] on h4 "Pins" at bounding box center [1294, 281] width 254 height 35
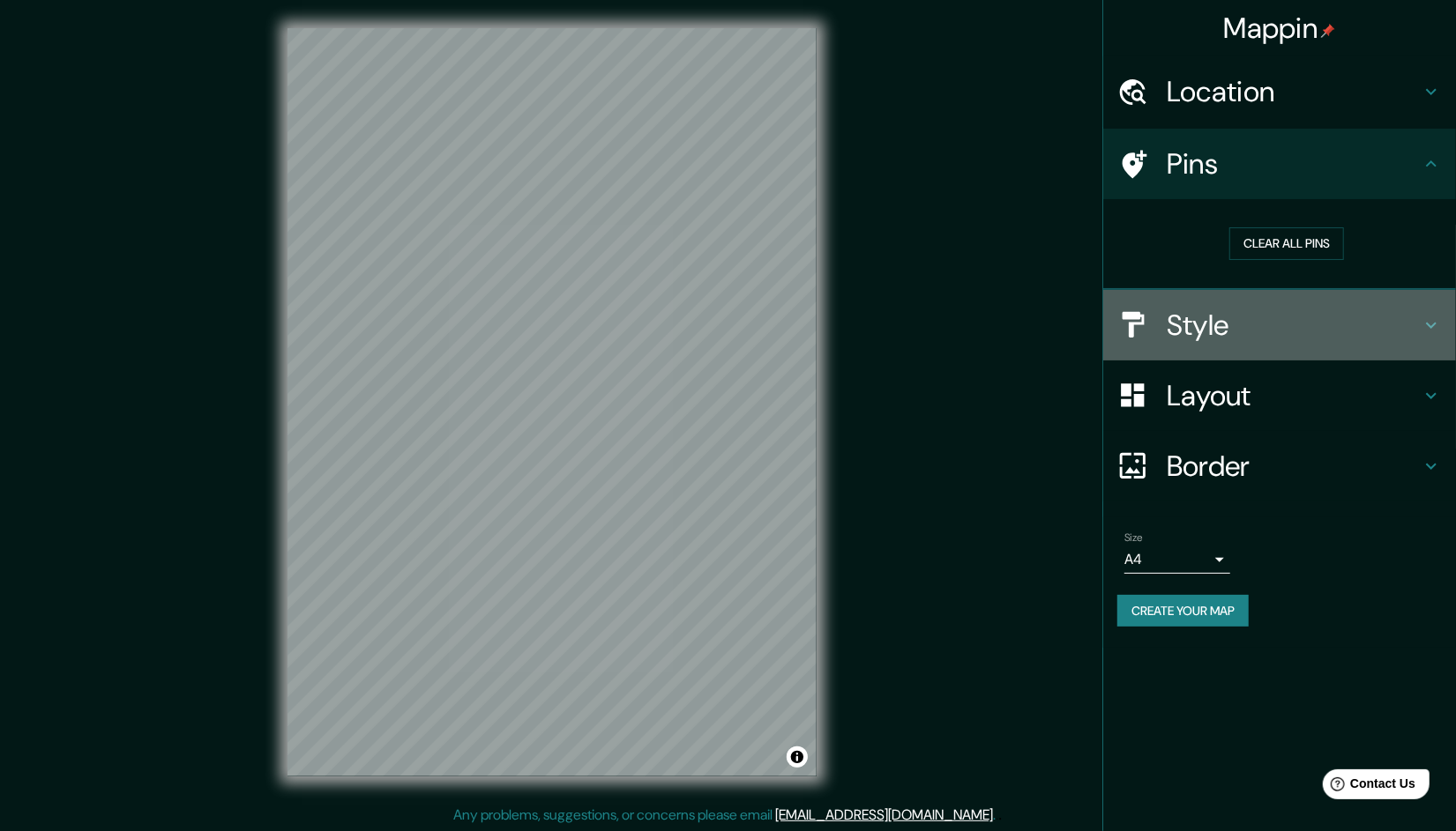
click at [1357, 337] on h4 "Style" at bounding box center [1294, 325] width 254 height 35
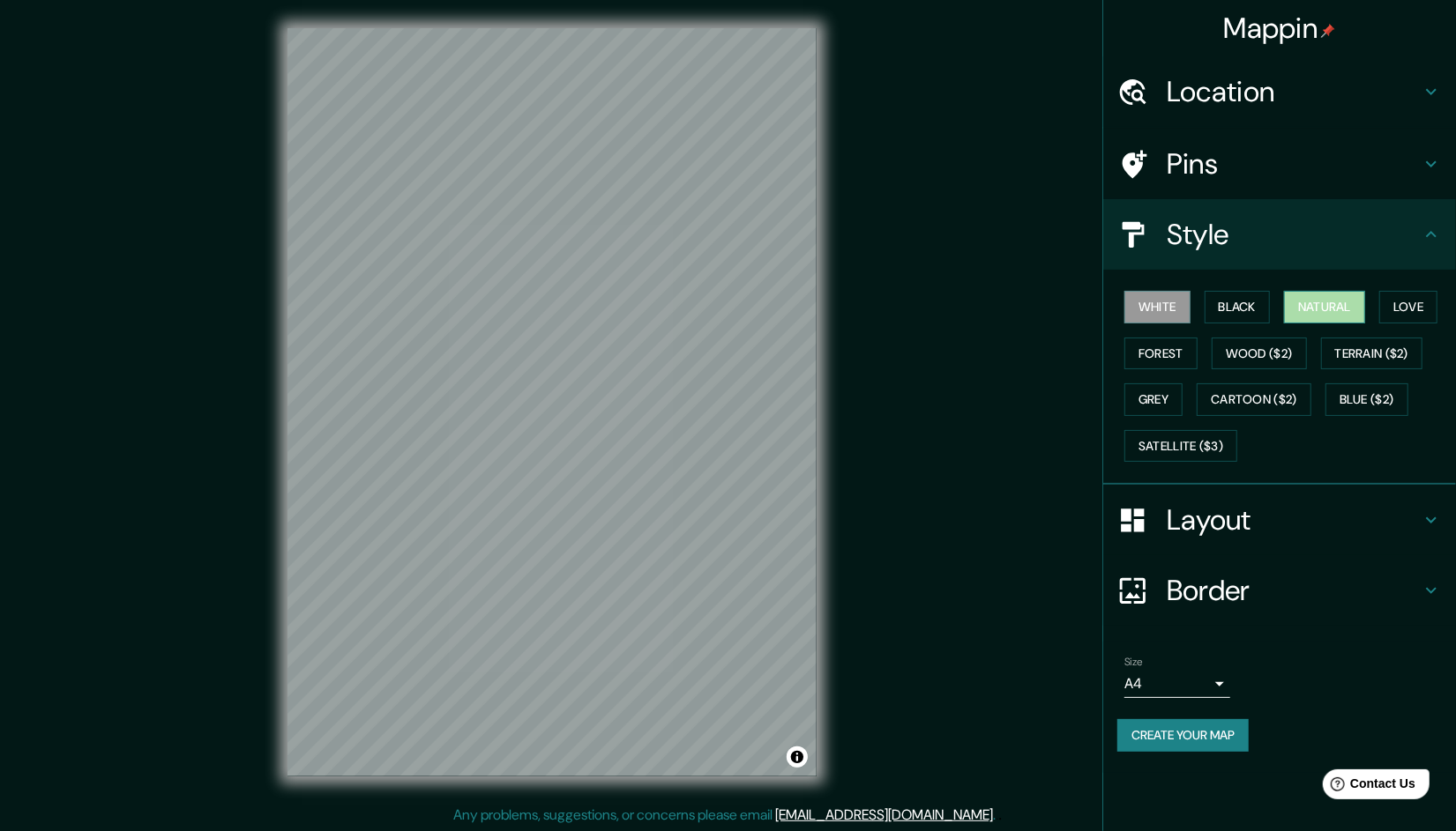
click at [1329, 315] on button "Natural" at bounding box center [1325, 306] width 81 height 33
drag, startPoint x: 598, startPoint y: 435, endPoint x: 596, endPoint y: 418, distance: 17.1
click at [596, 418] on div at bounding box center [594, 420] width 14 height 14
drag, startPoint x: 820, startPoint y: 450, endPoint x: 977, endPoint y: 604, distance: 219.9
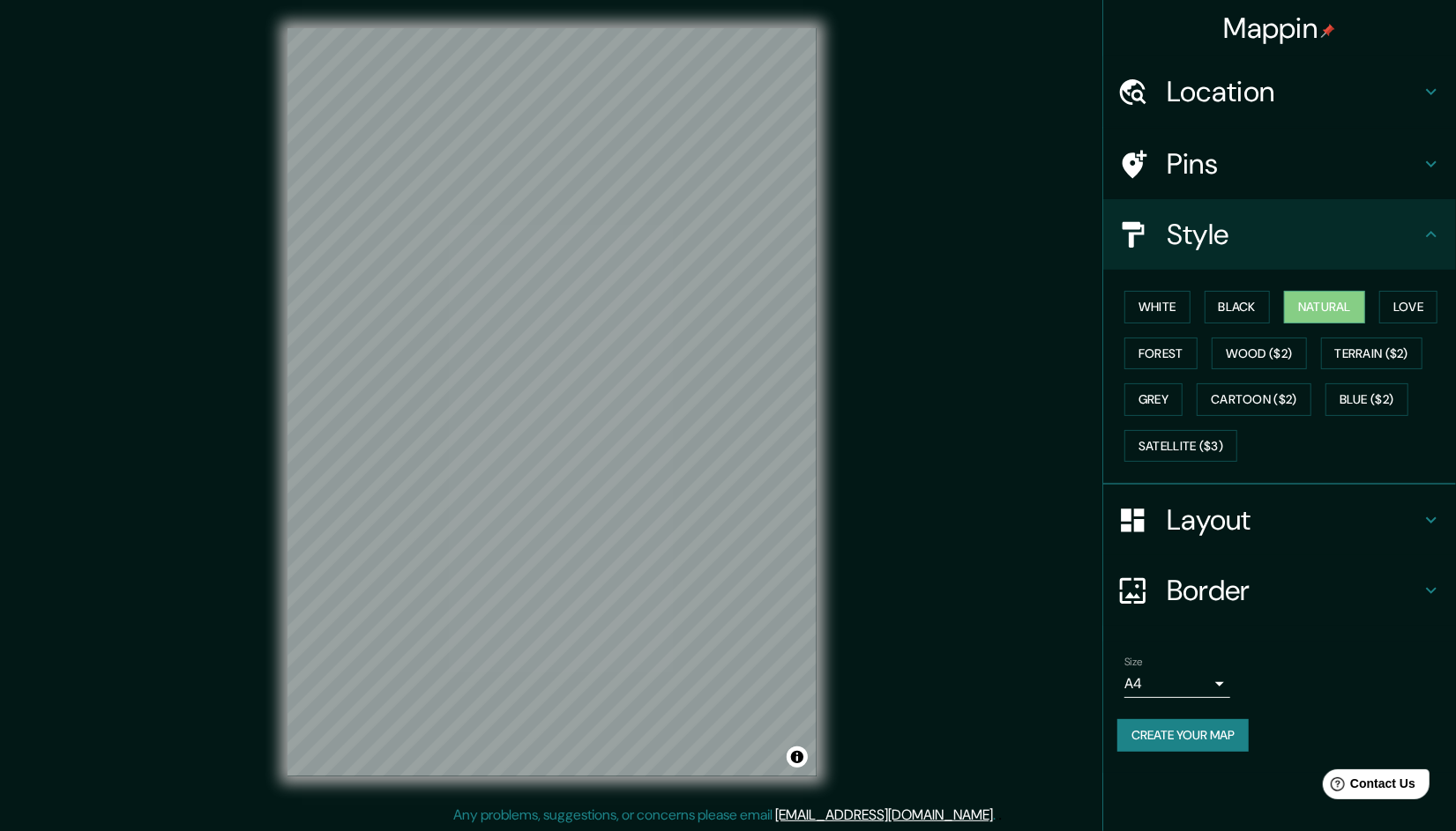
click at [977, 604] on div "Mappin Location Pins Style White Black Natural Love Forest Wood ($2) Terrain ($…" at bounding box center [728, 416] width 1456 height 833
click at [1140, 729] on button "Create your map" at bounding box center [1183, 736] width 132 height 33
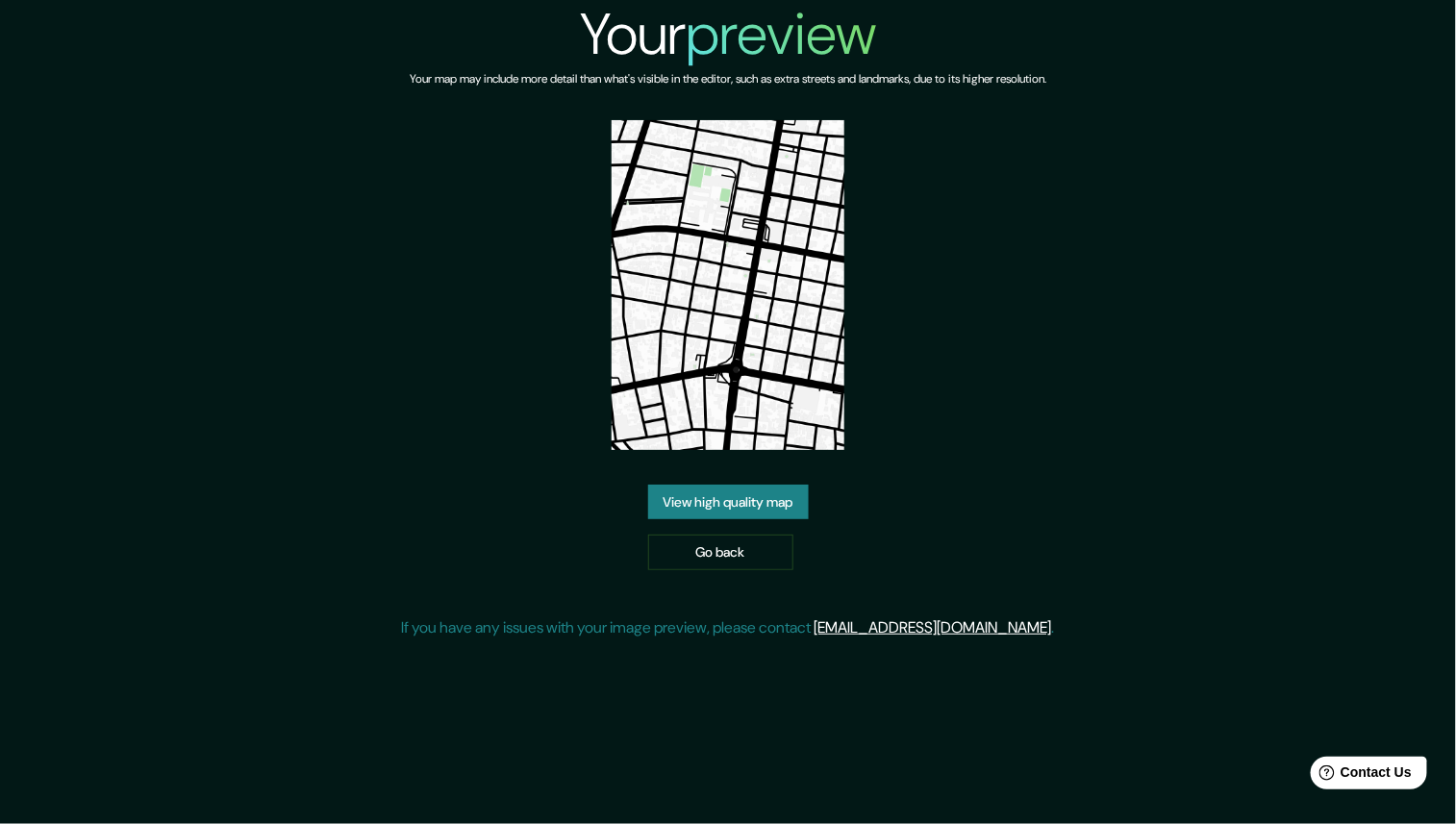
click at [775, 512] on link "View high quality map" at bounding box center [728, 502] width 161 height 36
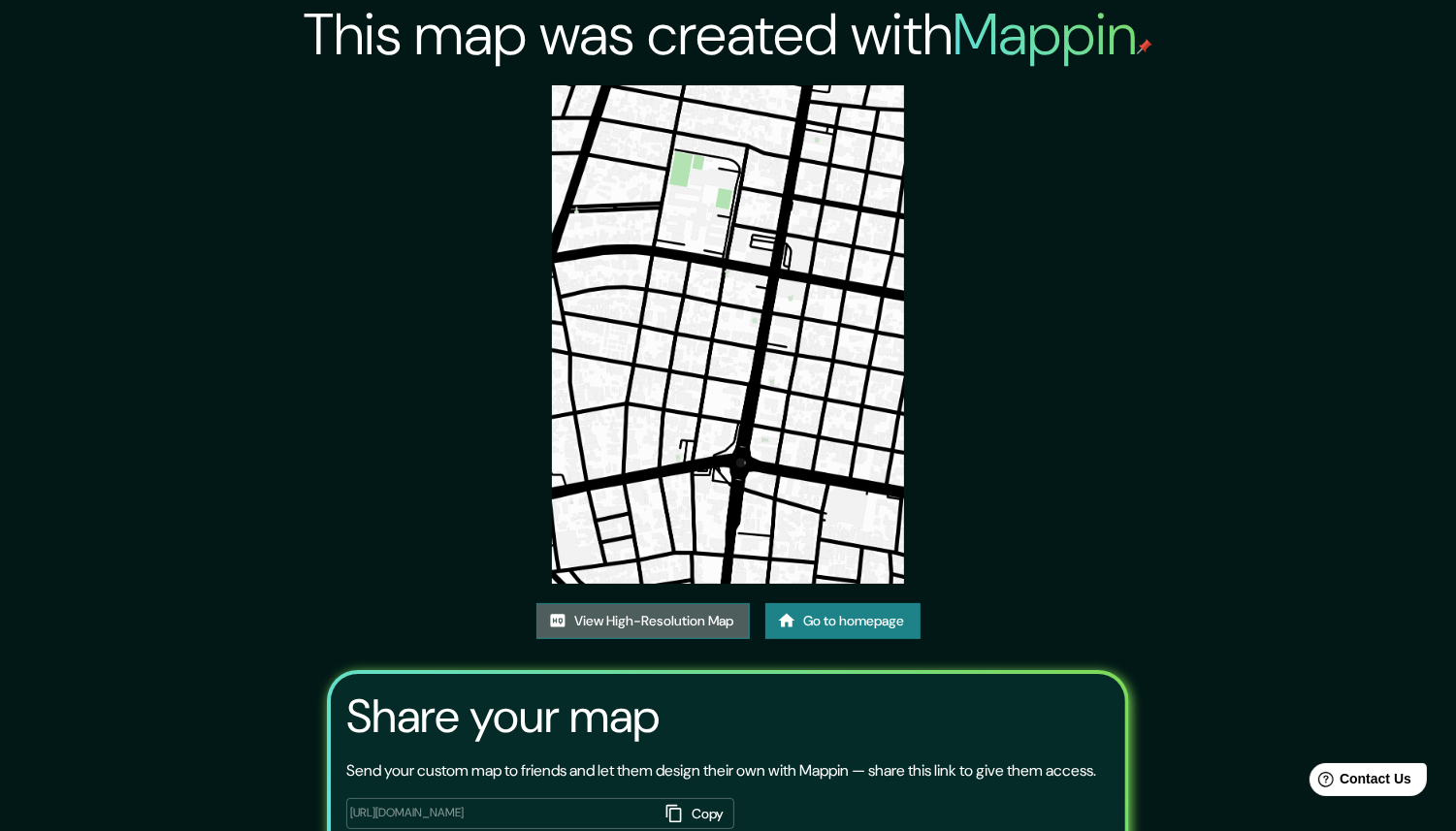
click at [655, 618] on link "View High-Resolution Map" at bounding box center [643, 620] width 214 height 36
